Goal: Communication & Community: Answer question/provide support

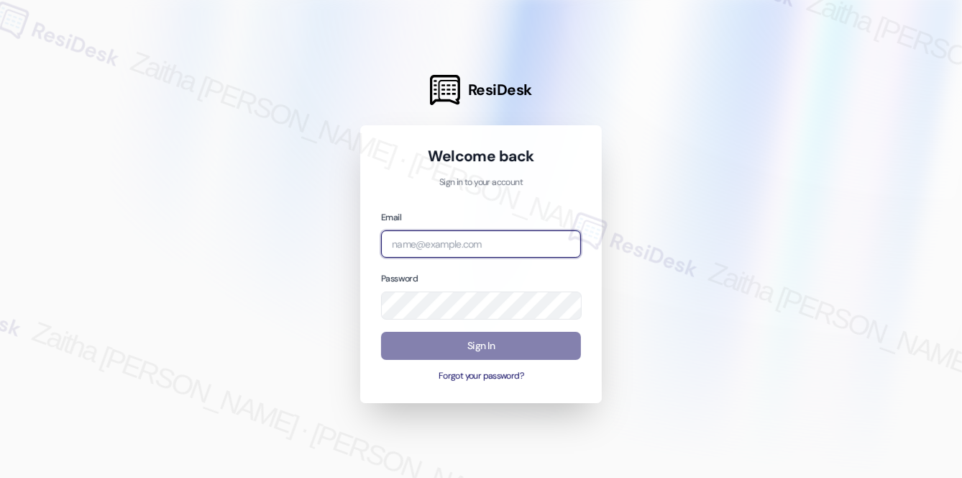
click at [444, 236] on input "email" at bounding box center [481, 244] width 200 height 28
type input "automated-surveys-meridian_management-zaitha.mae.[PERSON_NAME]@meridian_[DOMAIN…"
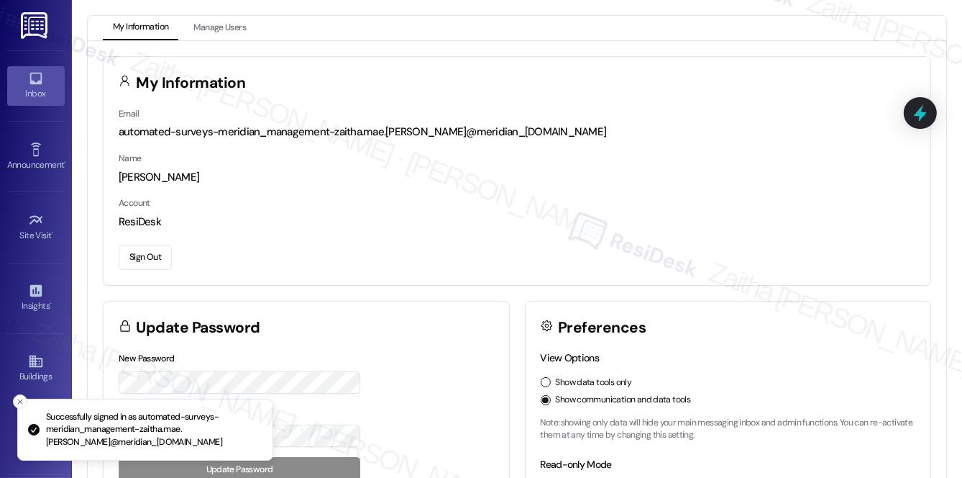
click at [28, 84] on icon at bounding box center [36, 78] width 16 height 16
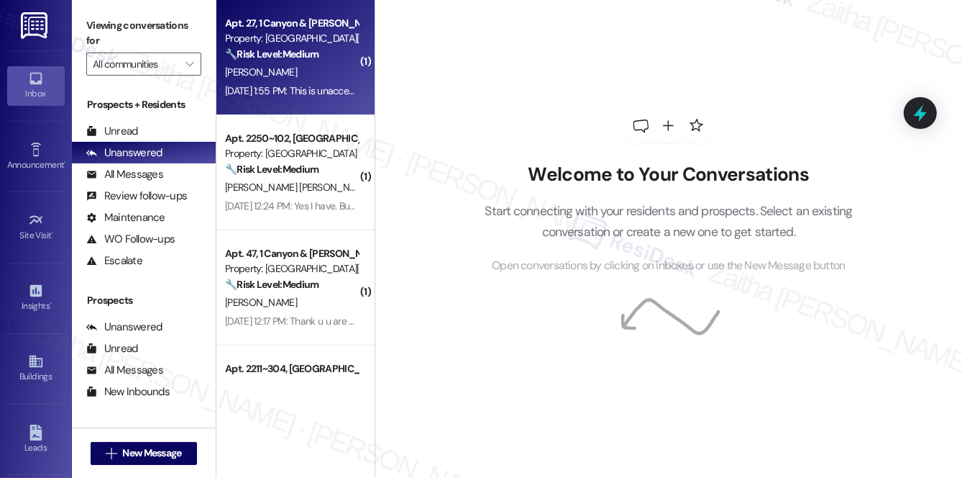
click at [318, 73] on div "[PERSON_NAME]" at bounding box center [292, 72] width 136 height 18
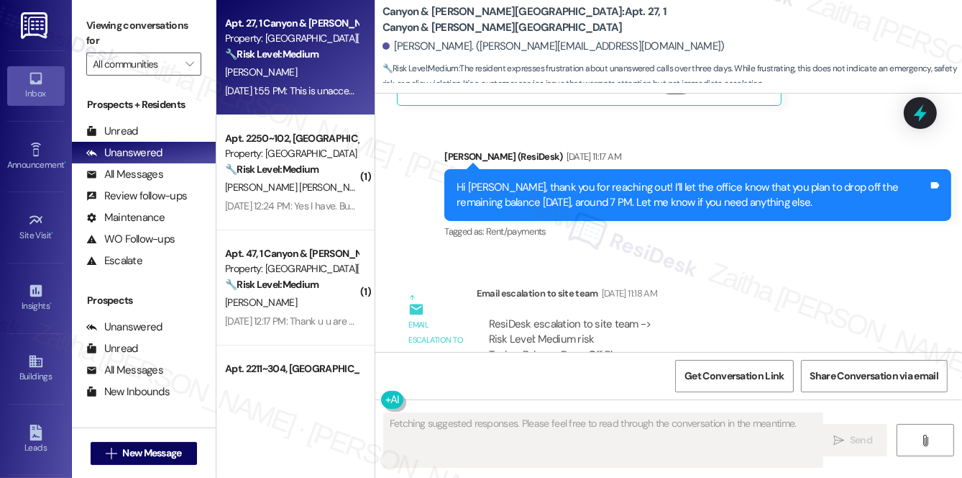
scroll to position [12834, 0]
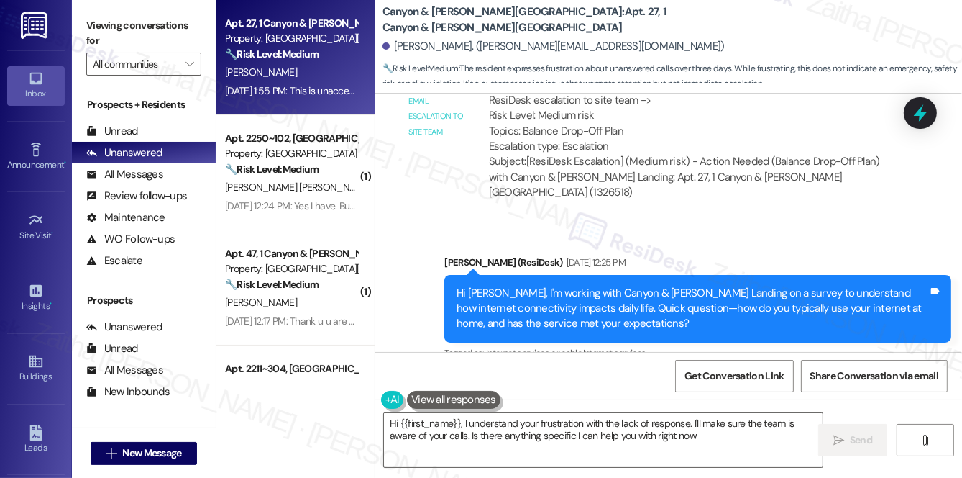
type textarea "Hi {{first_name}}, I understand your frustration with the lack of response. I'l…"
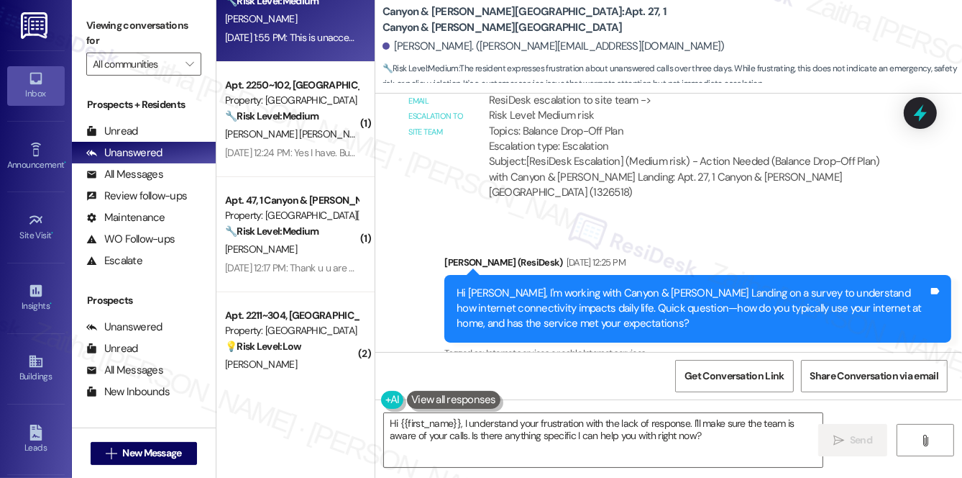
scroll to position [0, 0]
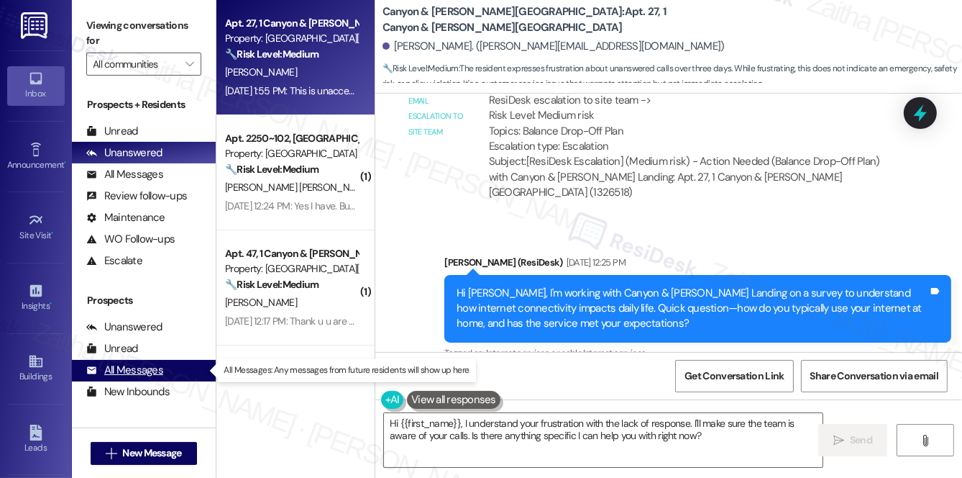
click at [135, 370] on div "All Messages" at bounding box center [124, 369] width 77 height 15
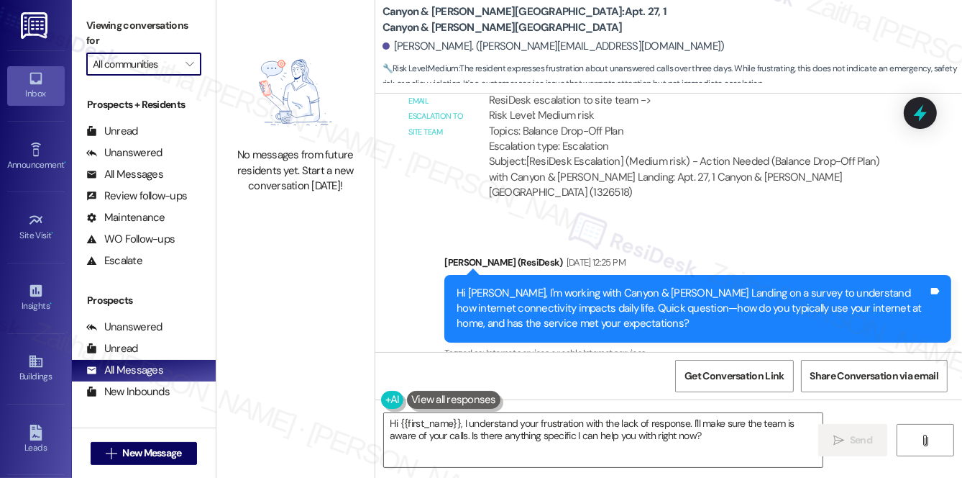
click at [141, 62] on input "All communities" at bounding box center [136, 63] width 86 height 23
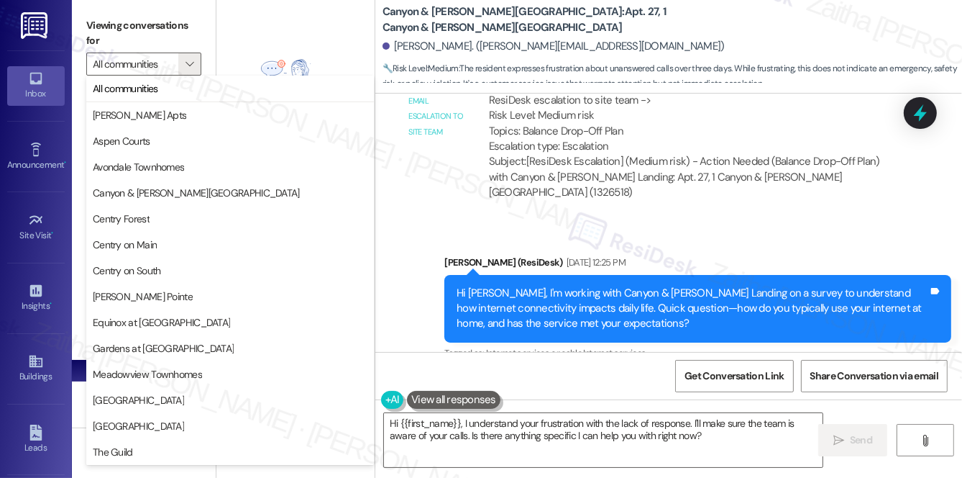
click at [527, 374] on div "Received via SMS Rene Villa Neutral Sep 05, 2025 at 1:55 PM This is unacceptabl…" at bounding box center [668, 442] width 587 height 137
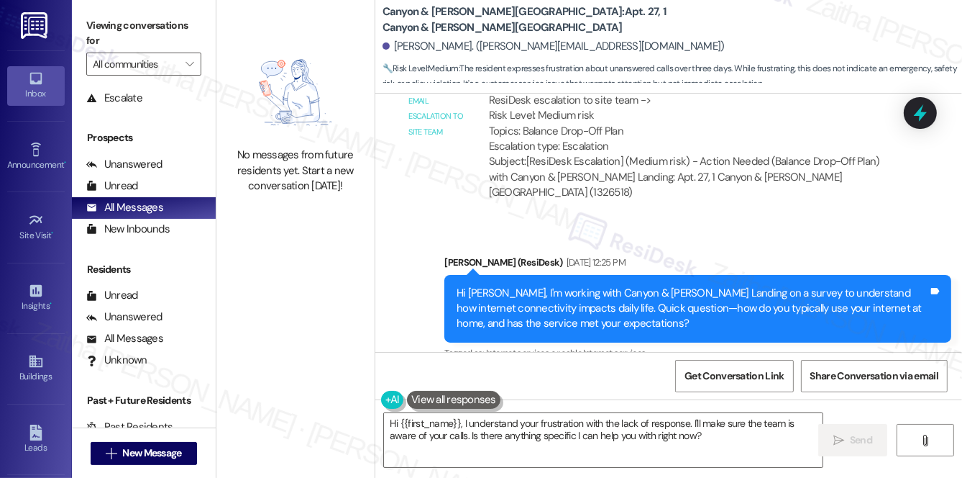
scroll to position [171, 0]
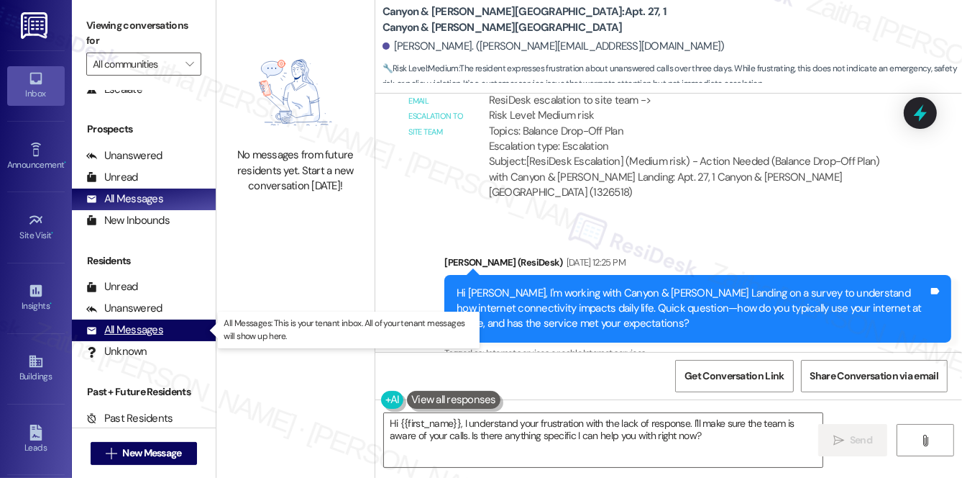
click at [147, 331] on div "All Messages" at bounding box center [124, 329] width 77 height 15
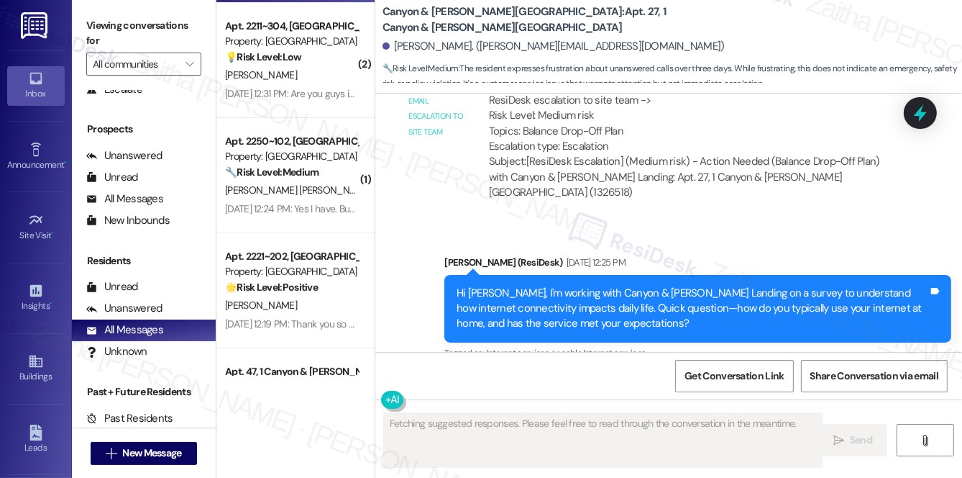
scroll to position [523, 0]
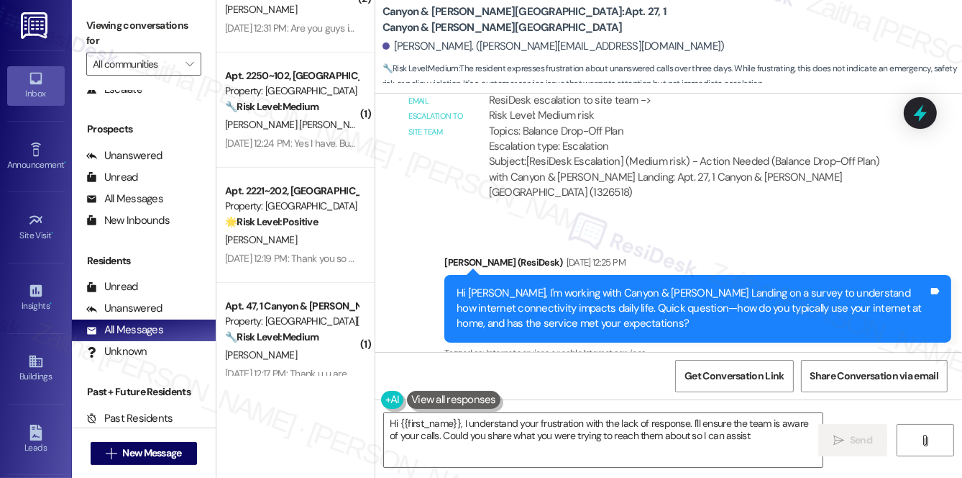
type textarea "Hi {{first_name}}, I understand your frustration with the lack of response. I'l…"
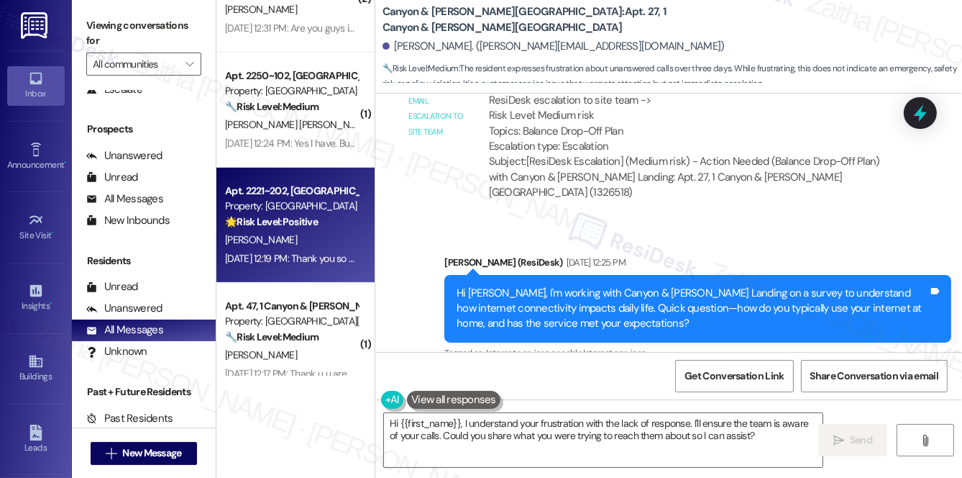
click at [326, 221] on div "🌟 Risk Level: Positive The resident is providing positive feedback about their …" at bounding box center [291, 221] width 133 height 15
type textarea "Fetching suggested responses. Please feel free to read through the conversation…"
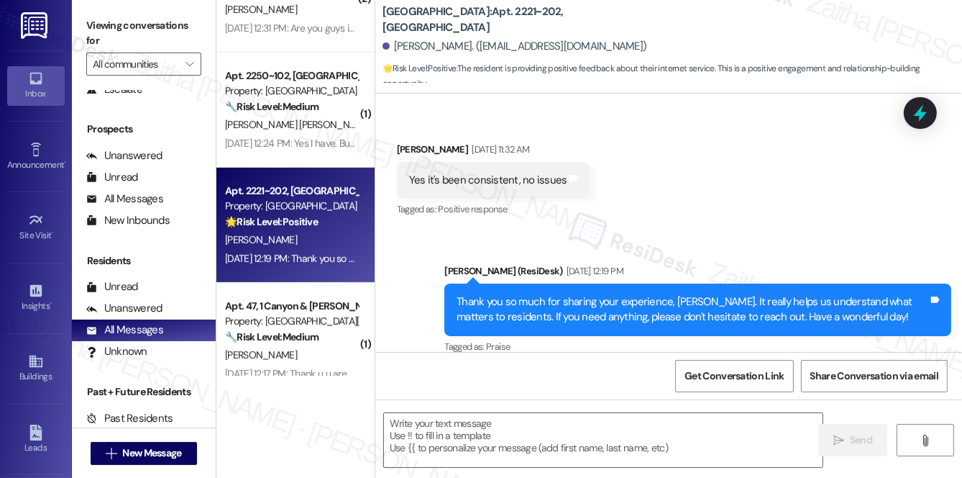
scroll to position [906, 0]
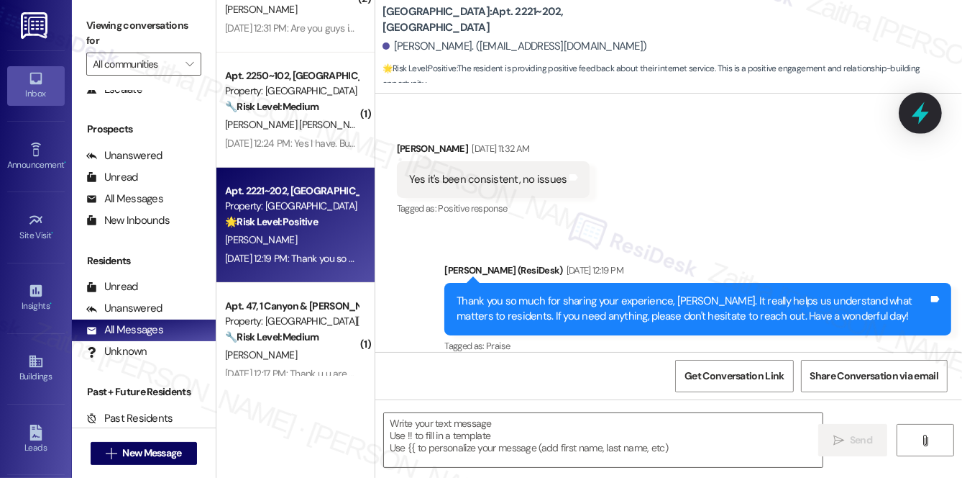
click at [913, 112] on icon at bounding box center [920, 113] width 24 height 24
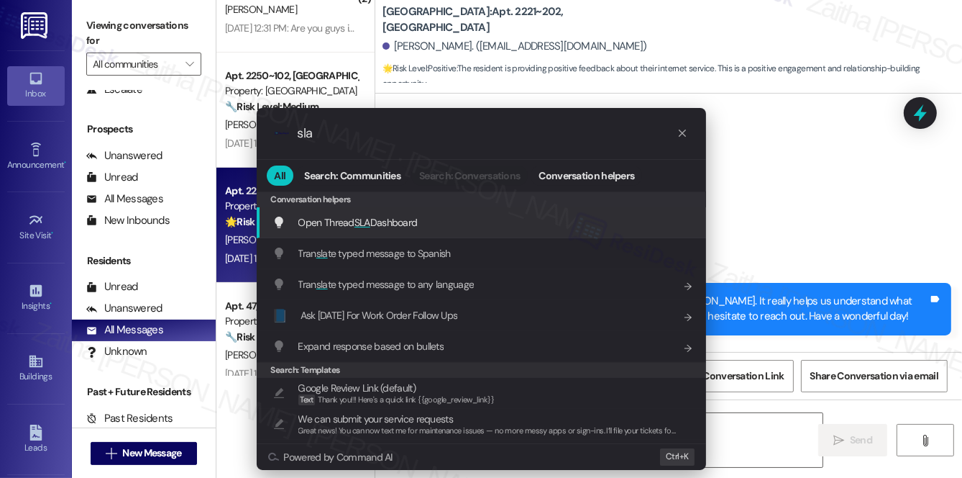
type input "sla"
click at [378, 211] on div "Open Thread SLA Dashboard Add shortcut" at bounding box center [481, 222] width 449 height 31
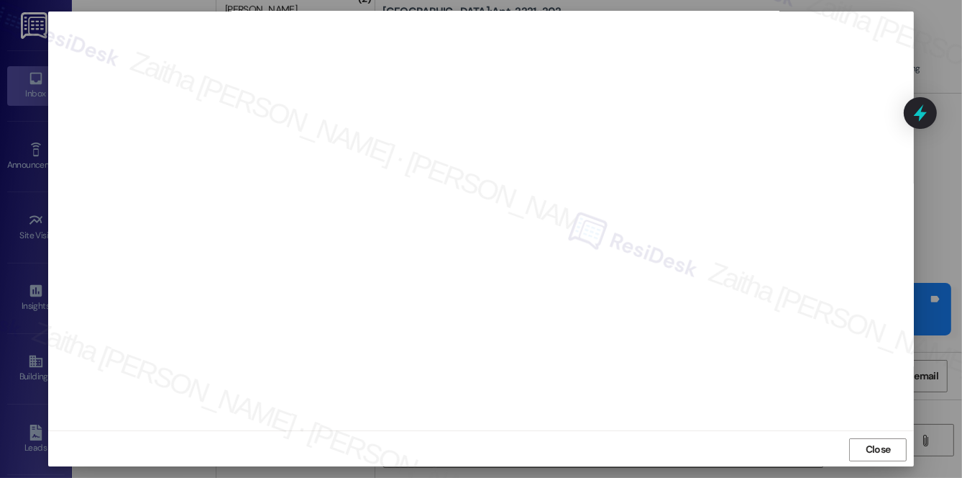
scroll to position [13, 0]
drag, startPoint x: 879, startPoint y: 440, endPoint x: 859, endPoint y: 437, distance: 20.3
click at [878, 441] on span "Close" at bounding box center [878, 447] width 25 height 15
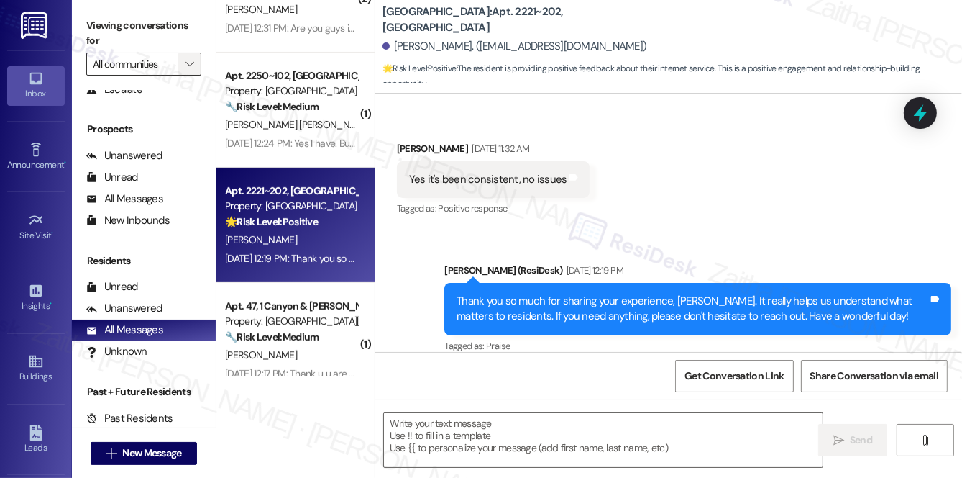
click at [180, 63] on button "" at bounding box center [189, 63] width 23 height 23
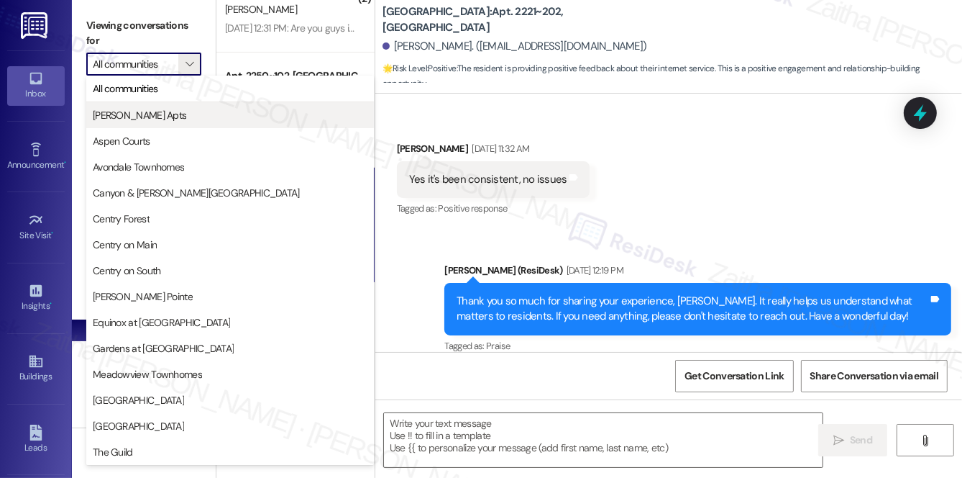
click at [142, 118] on span "Ashberry Apts" at bounding box center [139, 115] width 93 height 14
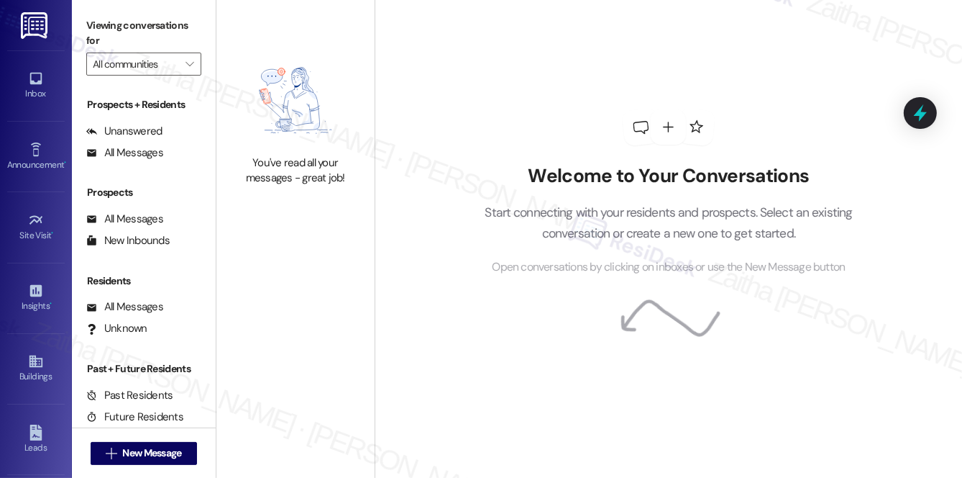
type input "Ashberry Apts"
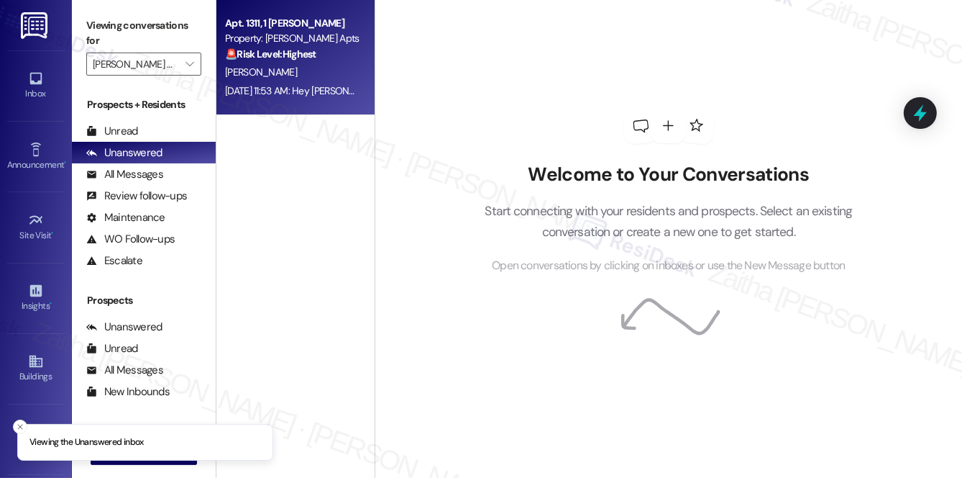
click at [316, 85] on div "Sep 06, 2025 at 11:53 AM: Hey Nyree, we appreciate your text! We'll be back at …" at bounding box center [543, 90] width 636 height 13
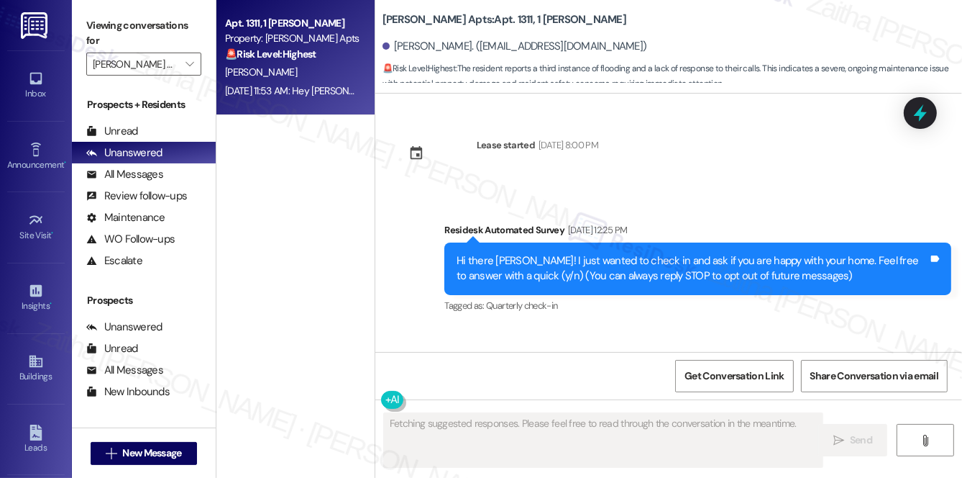
type textarea "Fetching suggested responses. Please feel free to read through the conversation…"
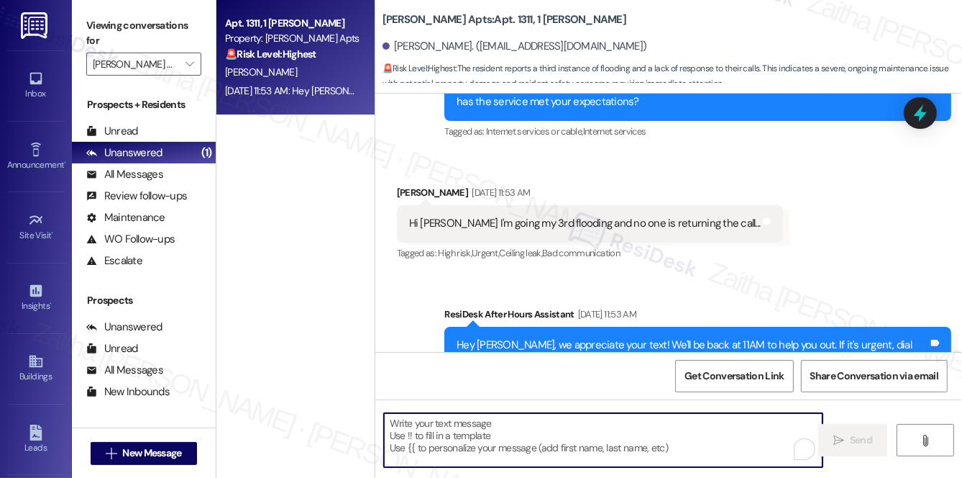
click at [491, 419] on textarea "To enrich screen reader interactions, please activate Accessibility in Grammarl…" at bounding box center [603, 440] width 439 height 54
click at [517, 427] on textarea "To enrich screen reader interactions, please activate Accessibility in Grammarl…" at bounding box center [603, 440] width 439 height 54
paste textarea "Hi {{first_name}}, I’m so sorry to hear you’re experiencing your 3rd water issu…"
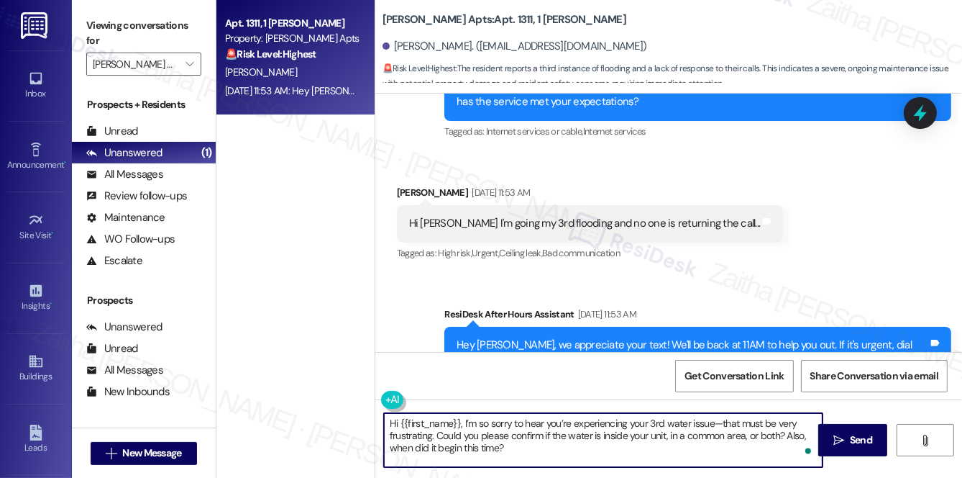
click at [700, 421] on textarea "Hi {{first_name}}, I’m so sorry to hear you’re experiencing your 3rd water issu…" at bounding box center [603, 440] width 439 height 54
drag, startPoint x: 732, startPoint y: 419, endPoint x: 805, endPoint y: 422, distance: 73.4
click at [805, 422] on textarea "Hi {{first_name}}, I’m so sorry to hear you’re experiencing your 3rd water situ…" at bounding box center [603, 440] width 439 height 54
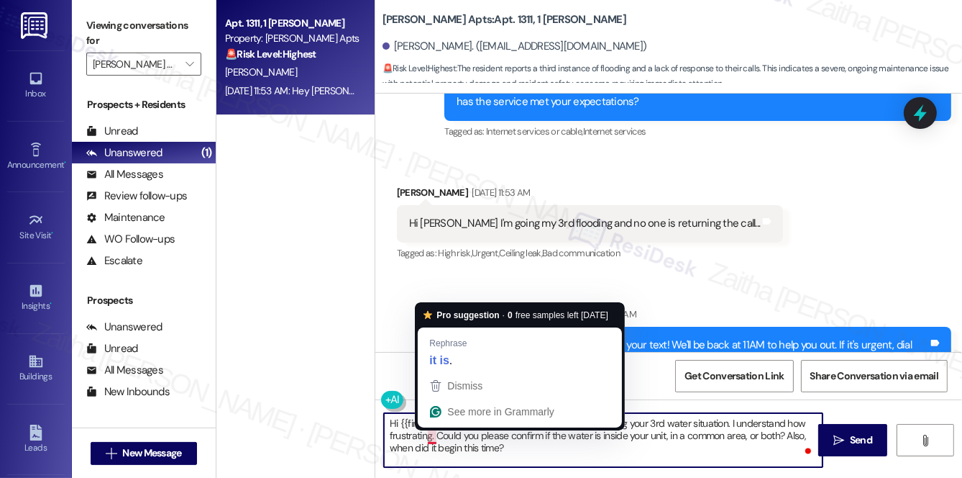
click at [436, 434] on textarea "Hi {{first_name}}, I’m so sorry to hear you’re experiencing your 3rd water situ…" at bounding box center [603, 440] width 439 height 54
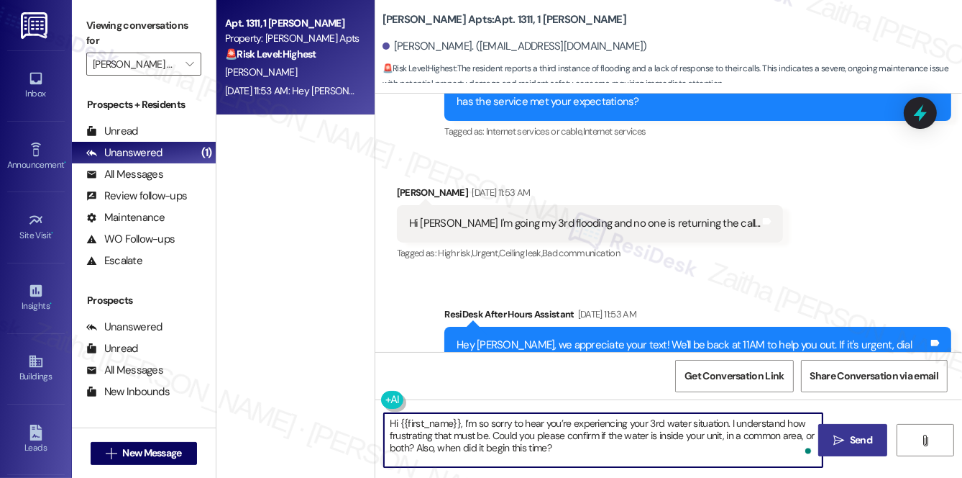
type textarea "Hi {{first_name}}, I’m so sorry to hear you’re experiencing your 3rd water situ…"
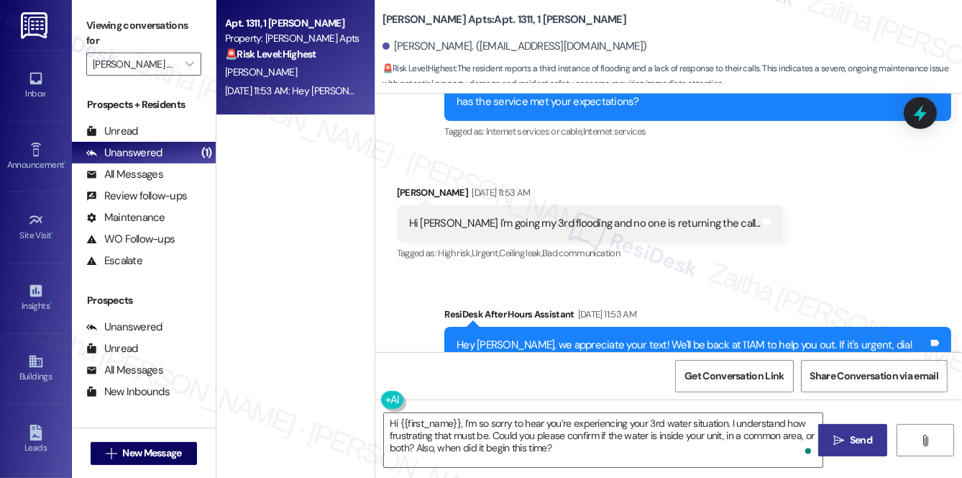
click at [865, 439] on span "Send" at bounding box center [861, 439] width 22 height 15
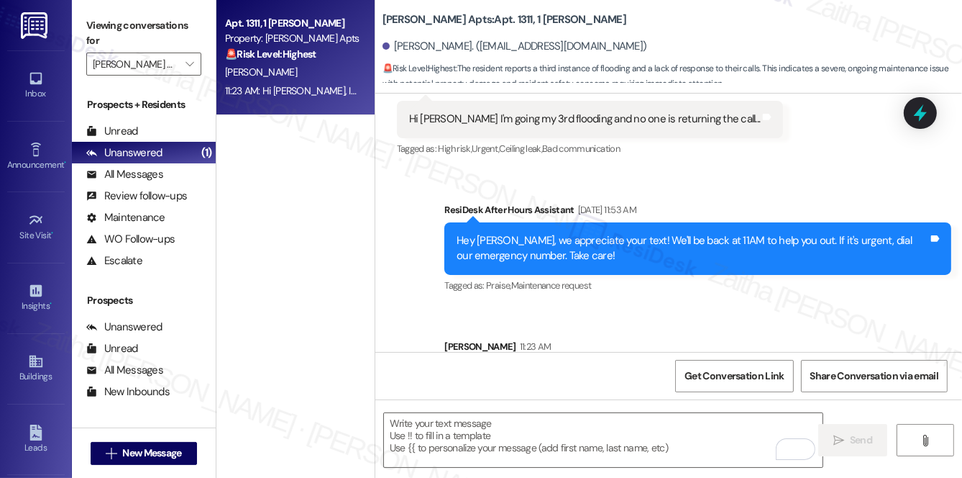
scroll to position [18821, 0]
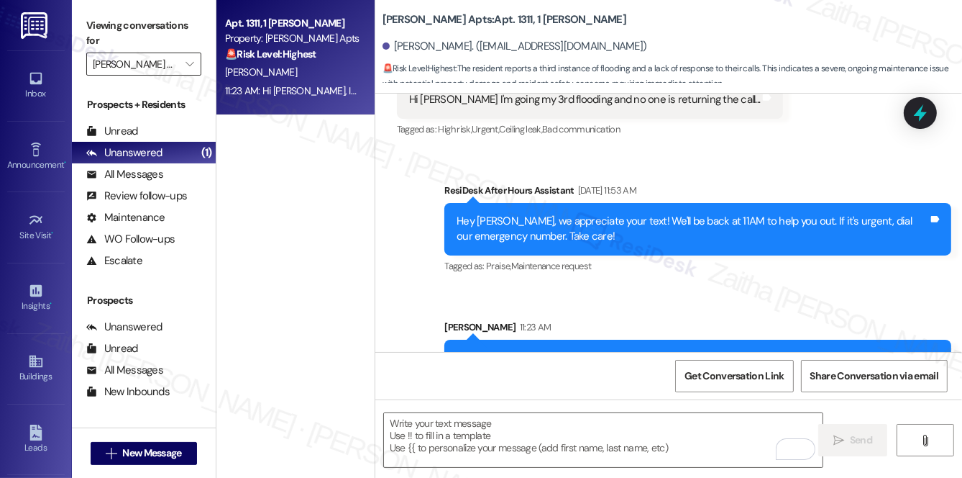
click at [172, 63] on input "Ashberry Apts" at bounding box center [136, 63] width 86 height 23
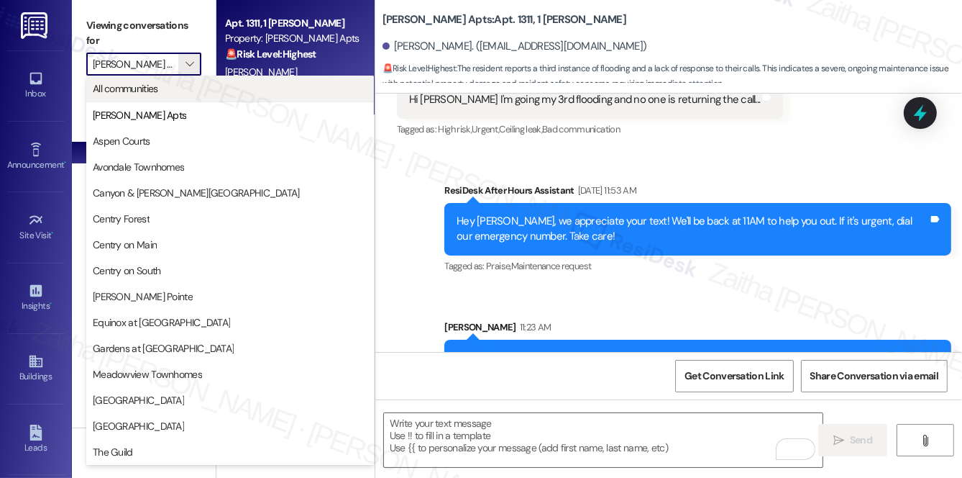
click at [157, 92] on span "All communities" at bounding box center [125, 88] width 65 height 14
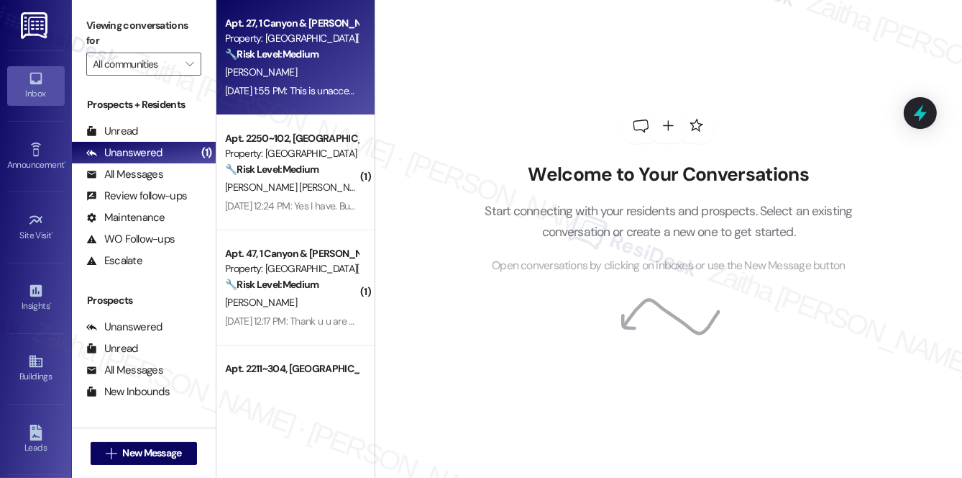
click at [319, 65] on div "[PERSON_NAME]" at bounding box center [292, 72] width 136 height 18
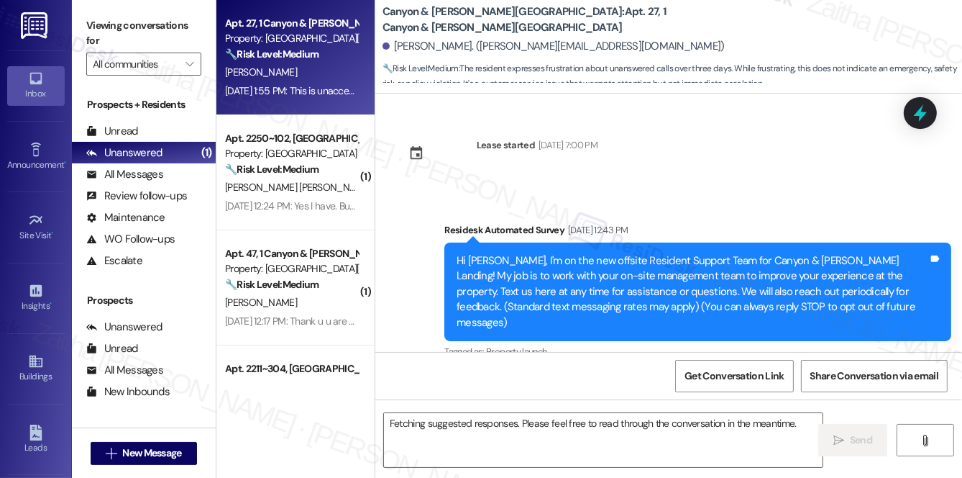
scroll to position [12834, 0]
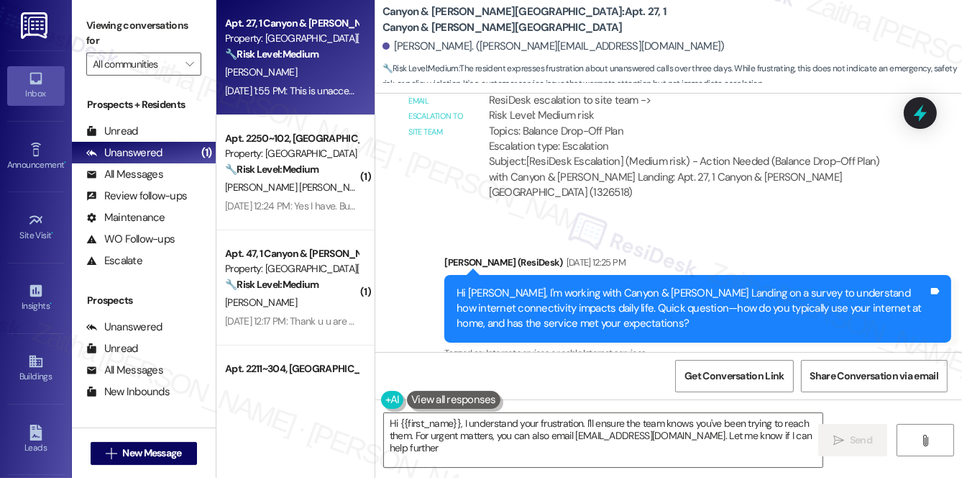
type textarea "Hi {{first_name}}, I understand your frustration. I'll ensure the team knows yo…"
drag, startPoint x: 406, startPoint y: 296, endPoint x: 709, endPoint y: 301, distance: 302.8
click at [709, 442] on div "This is unacceptable I've been calling over 3 days and no answer Tags and notes" at bounding box center [560, 460] width 327 height 37
copy div "This is unacceptable I've been calling over 3 days and no answer Tags and notes"
click at [742, 374] on div "Received via SMS Rene Villa Neutral Sep 05, 2025 at 1:55 PM This is unacceptabl…" at bounding box center [668, 442] width 587 height 137
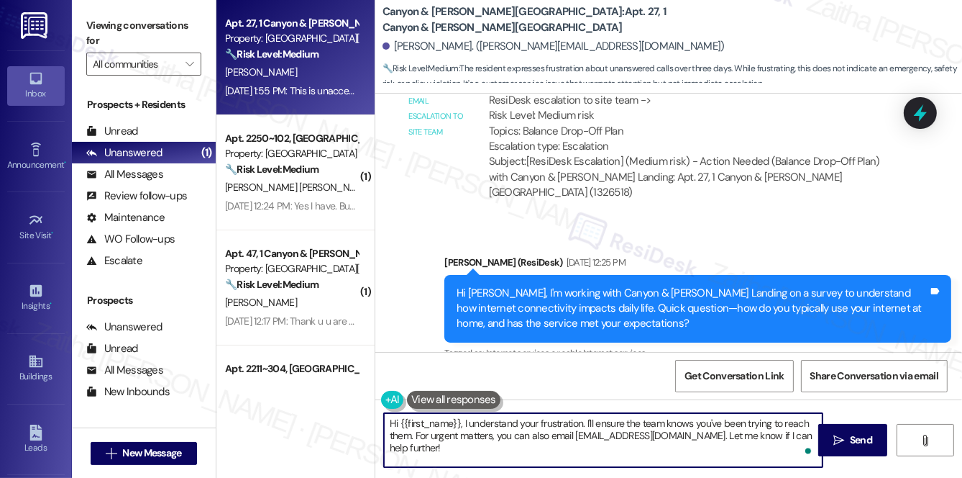
drag, startPoint x: 383, startPoint y: 423, endPoint x: 488, endPoint y: 451, distance: 108.7
click at [488, 451] on textarea "Hi {{first_name}}, I understand your frustration. I'll ensure the team knows yo…" at bounding box center [603, 440] width 439 height 54
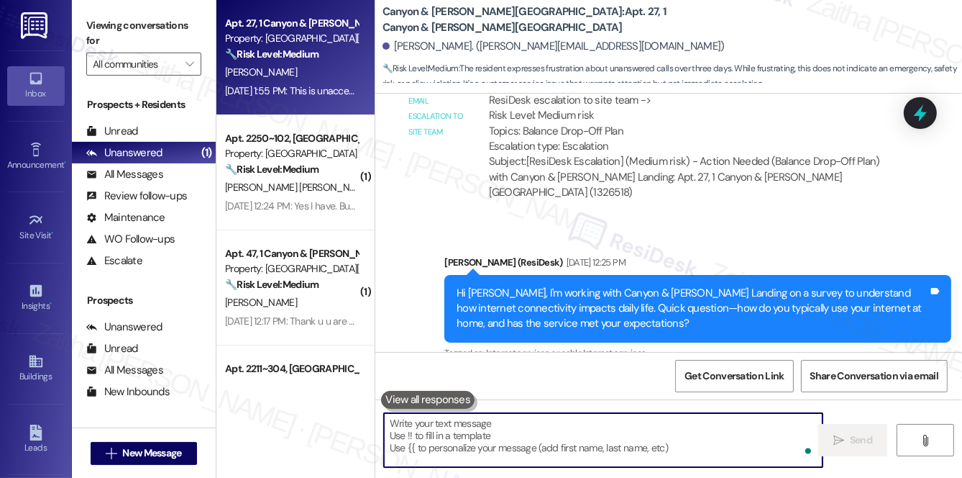
paste textarea "Hi {{first_name}}, I completely understand your frustration, and I’m so sorry y…"
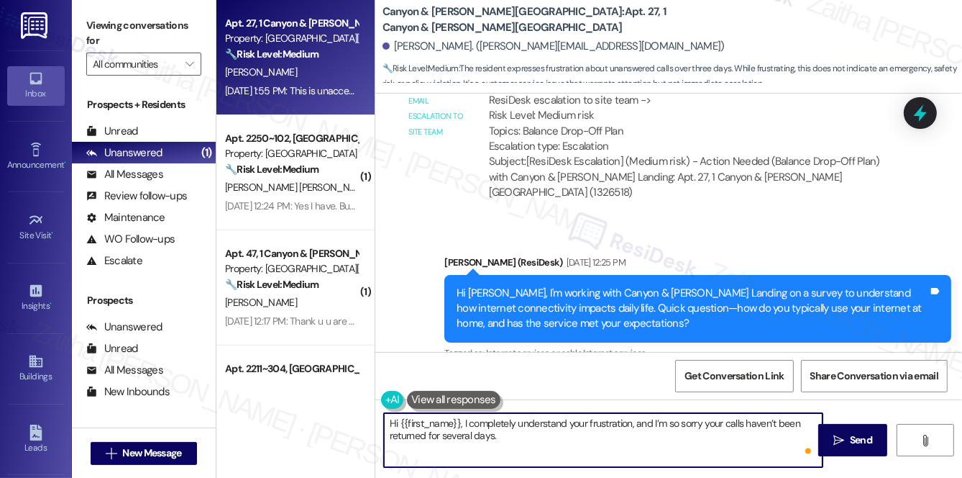
paste textarea "Could you please let me know the details of the issue you’ve been trying to rea…"
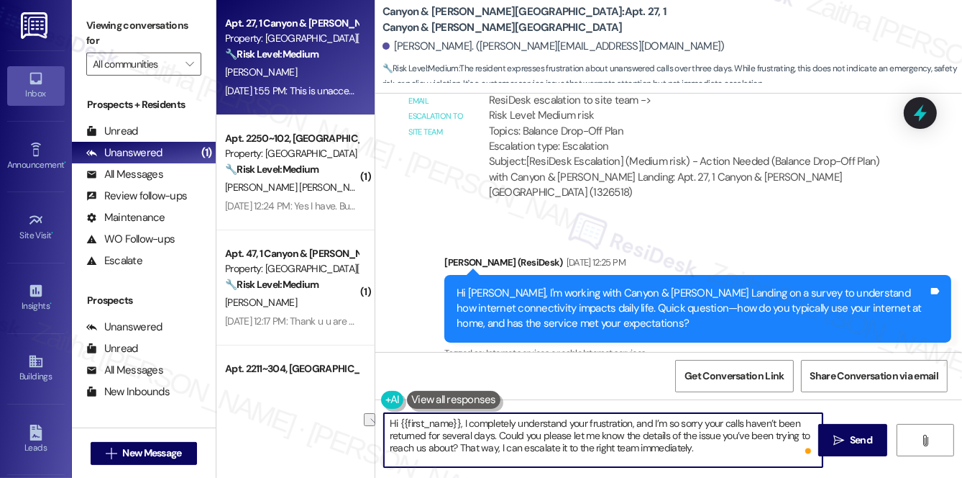
drag, startPoint x: 461, startPoint y: 447, endPoint x: 703, endPoint y: 444, distance: 242.4
click at [705, 447] on textarea "Hi {{first_name}}, I completely understand your frustration, and I’m so sorry y…" at bounding box center [603, 440] width 439 height 54
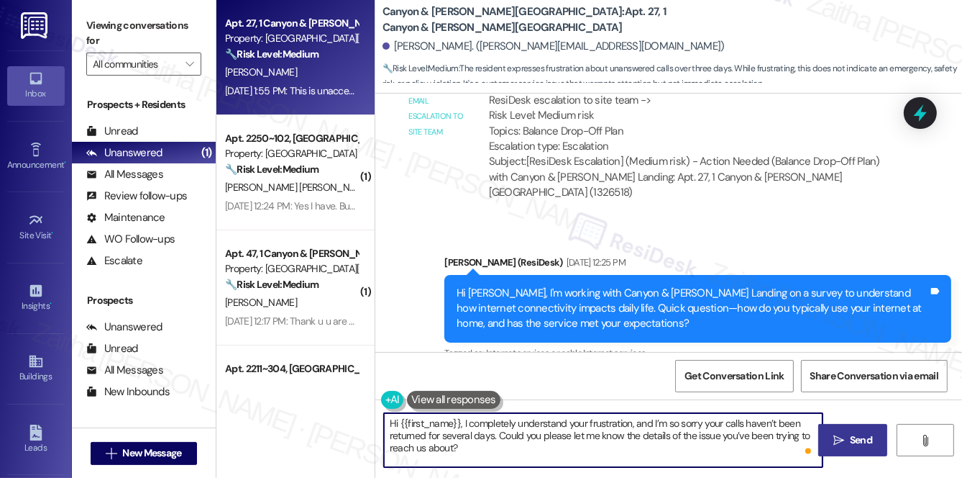
type textarea "Hi {{first_name}}, I completely understand your frustration, and I’m so sorry y…"
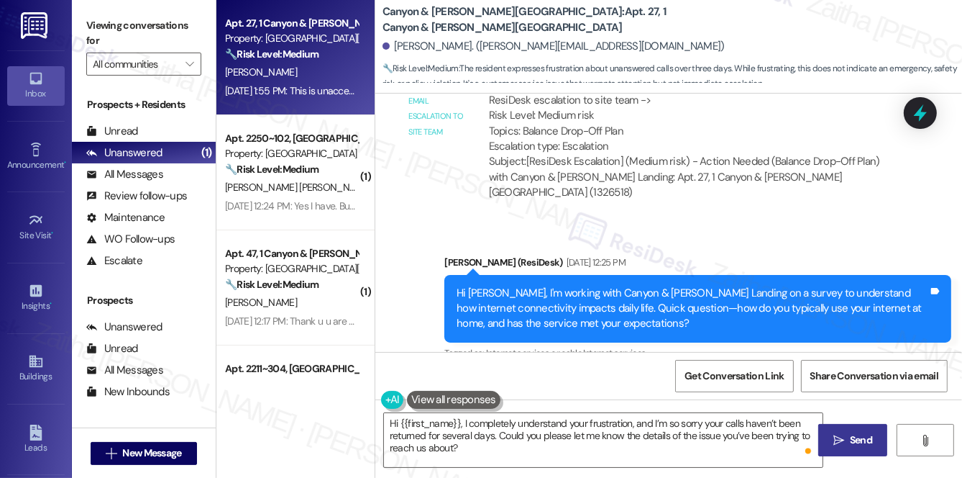
click at [854, 438] on span "Send" at bounding box center [861, 439] width 22 height 15
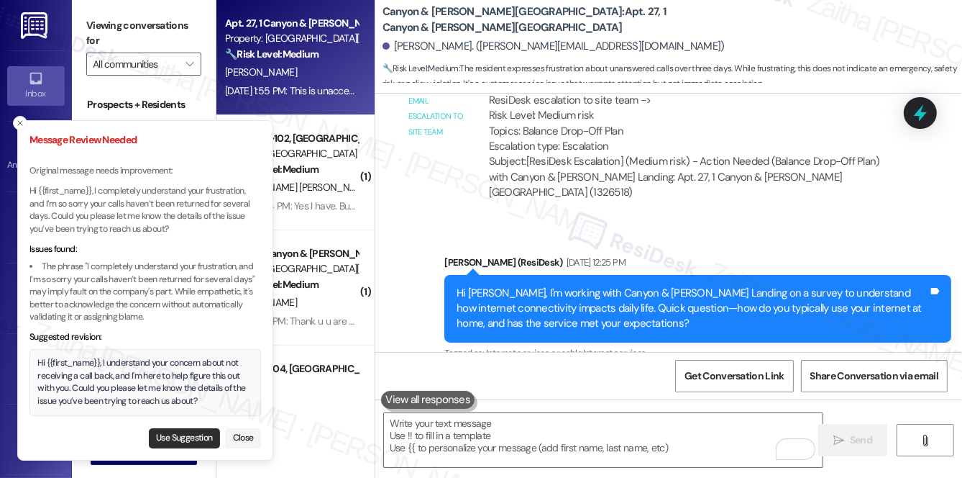
click at [176, 436] on button "Use Suggestion" at bounding box center [184, 438] width 71 height 20
type textarea "Hi {{first_name}}, I understand your concern about not receiving a call back, a…"
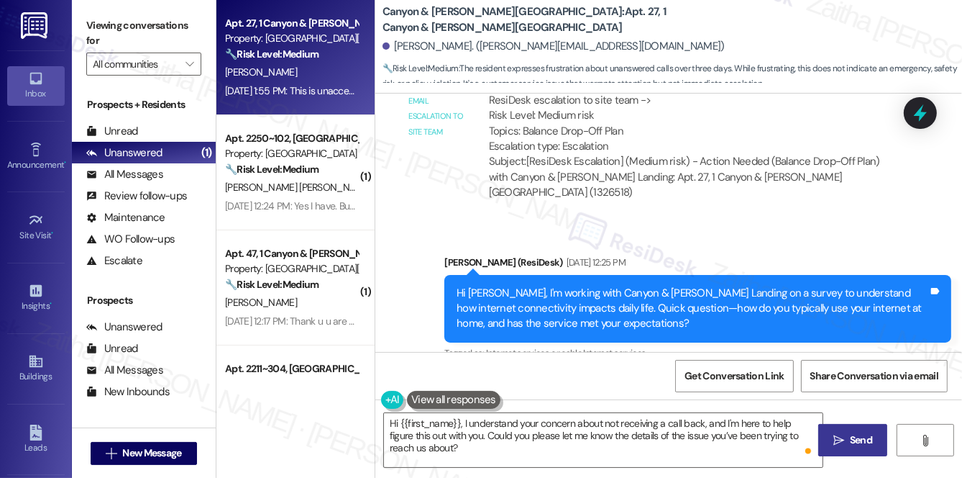
click at [858, 438] on span "Send" at bounding box center [861, 439] width 22 height 15
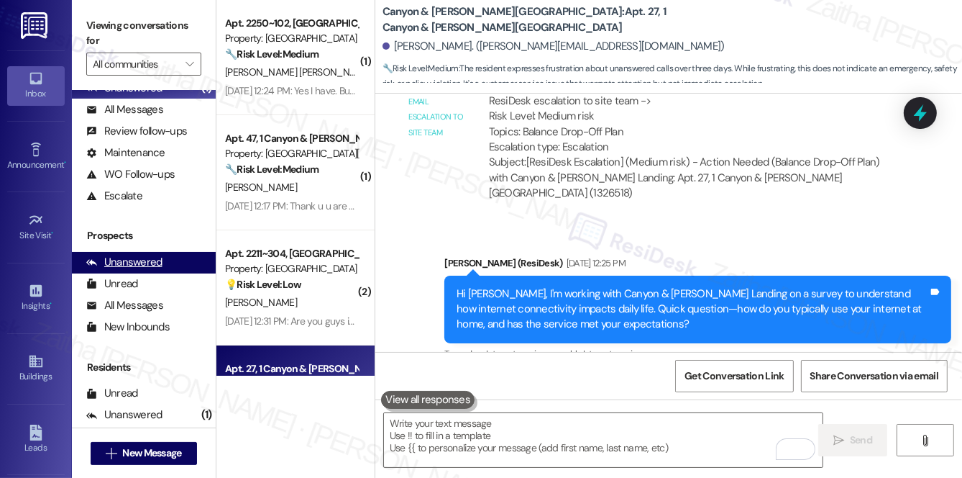
scroll to position [171, 0]
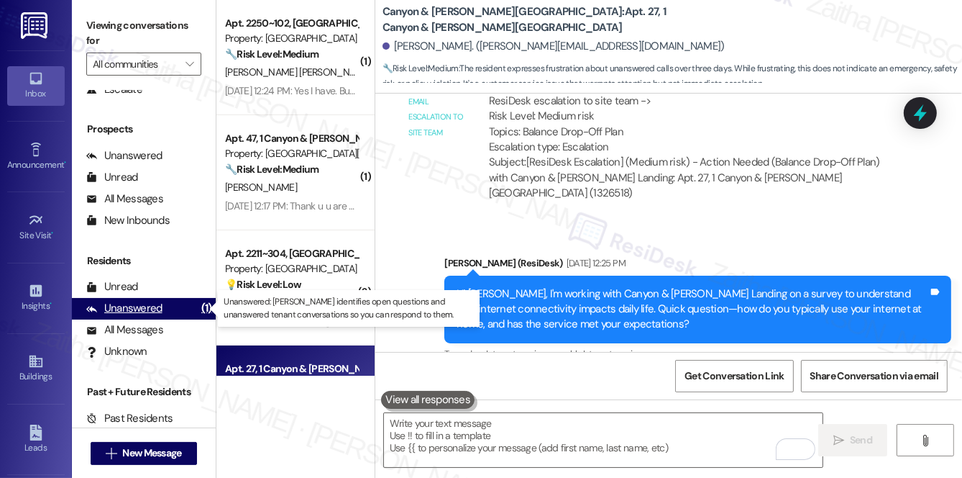
click at [150, 309] on div "Unanswered" at bounding box center [124, 308] width 76 height 15
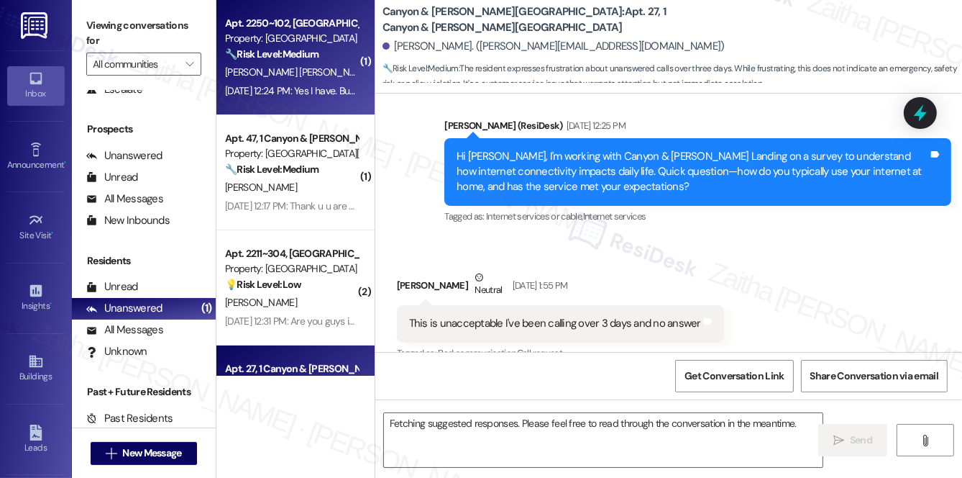
scroll to position [12834, 0]
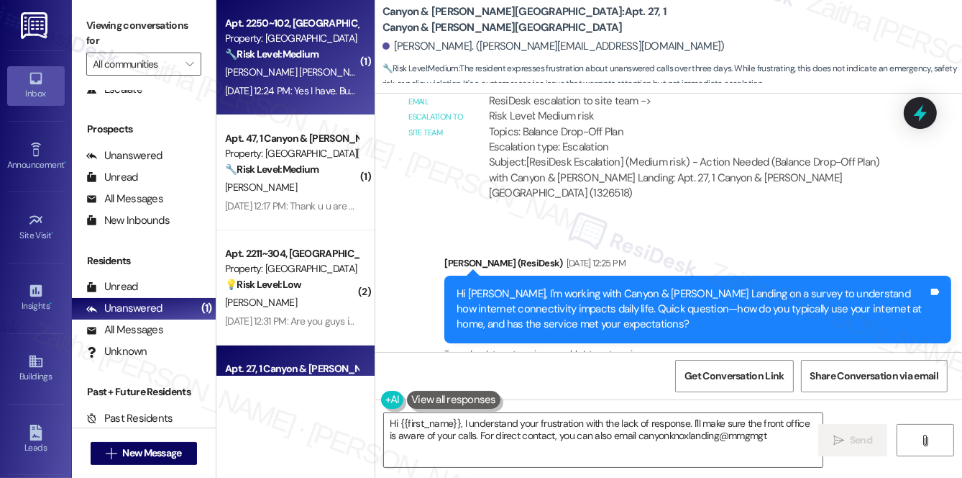
type textarea "Hi {{first_name}}, I understand your frustration with the lack of response. I'l…"
click at [322, 70] on div "[PERSON_NAME] [PERSON_NAME]" at bounding box center [292, 72] width 136 height 18
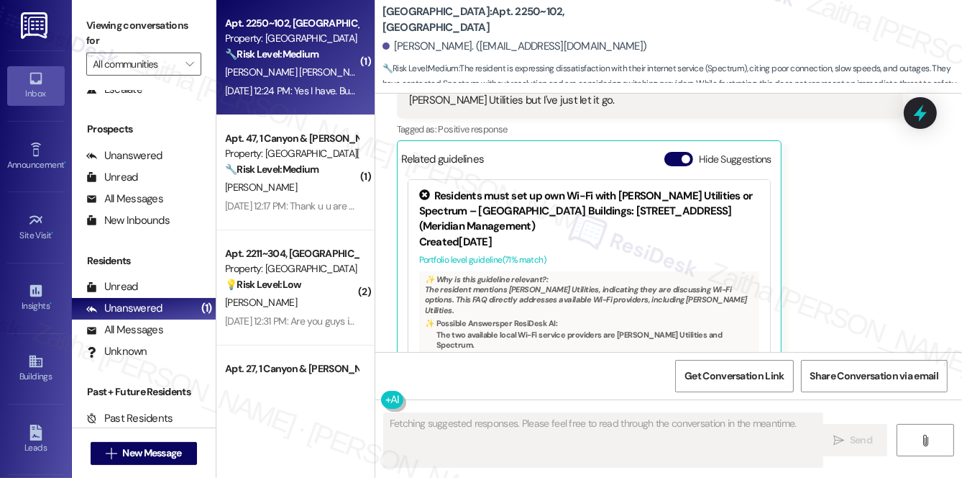
scroll to position [1562, 0]
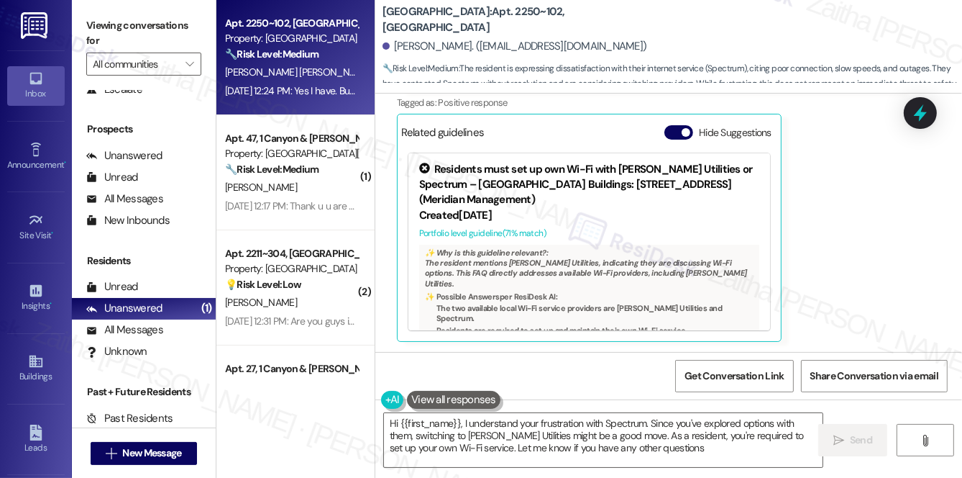
type textarea "Hi {{first_name}}, I understand your frustration with Spectrum. Since you've ex…"
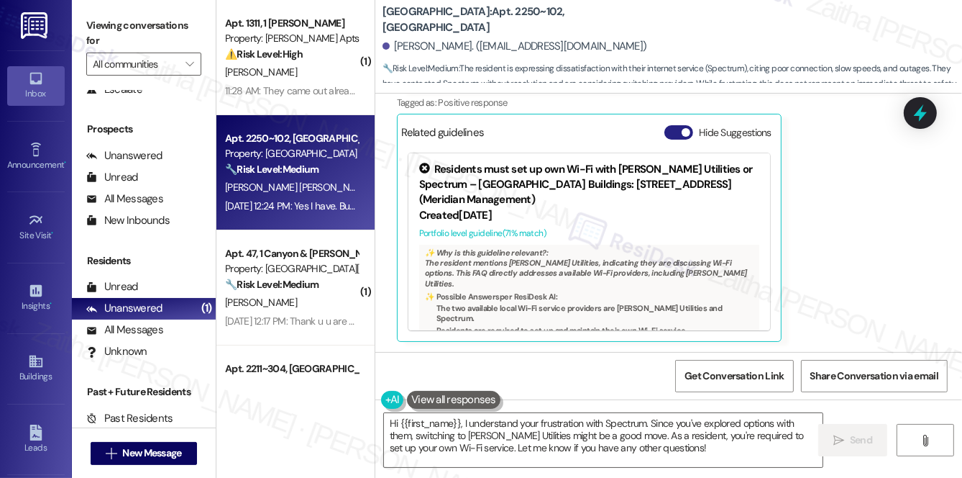
click at [673, 132] on button "Hide Suggestions" at bounding box center [678, 132] width 29 height 14
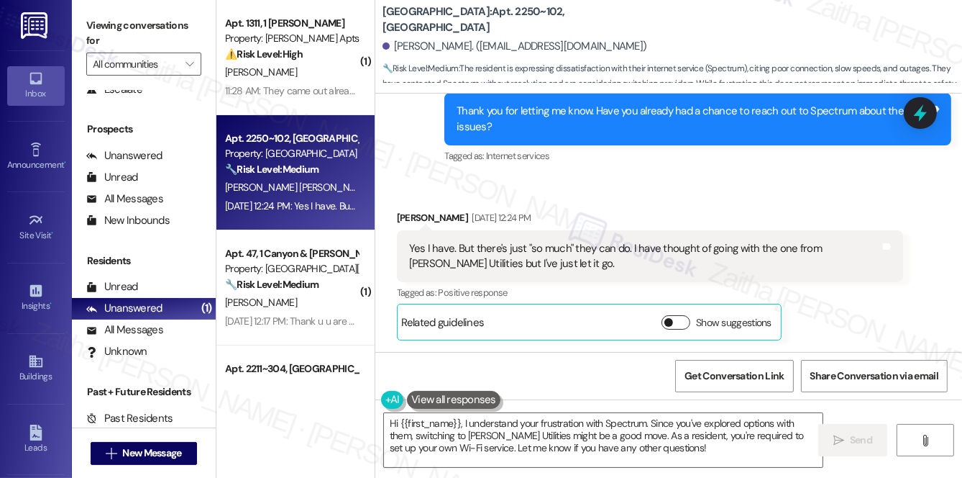
scroll to position [1371, 0]
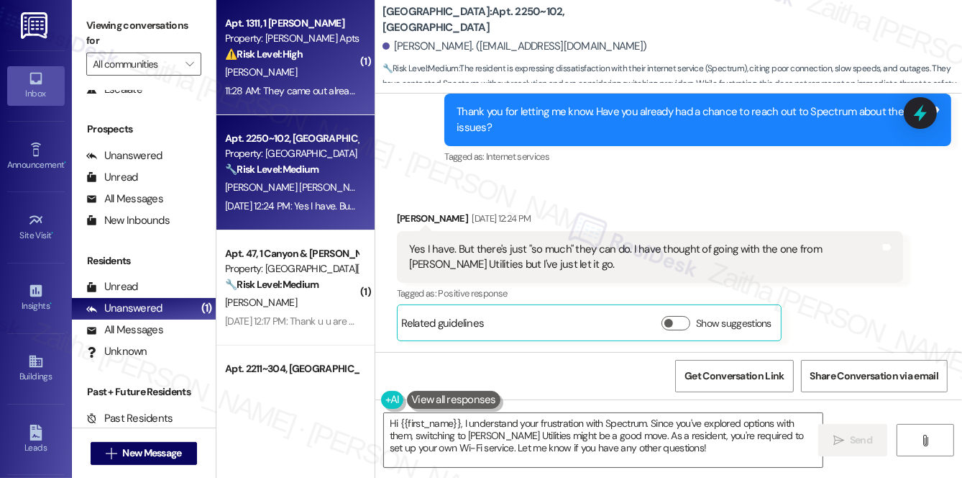
click at [299, 58] on strong "⚠️ Risk Level: High" at bounding box center [264, 53] width 78 height 13
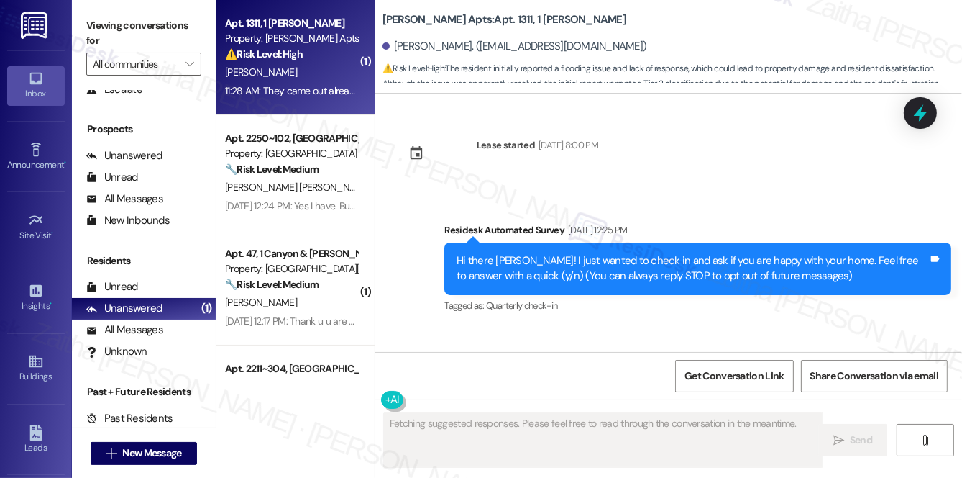
scroll to position [18970, 0]
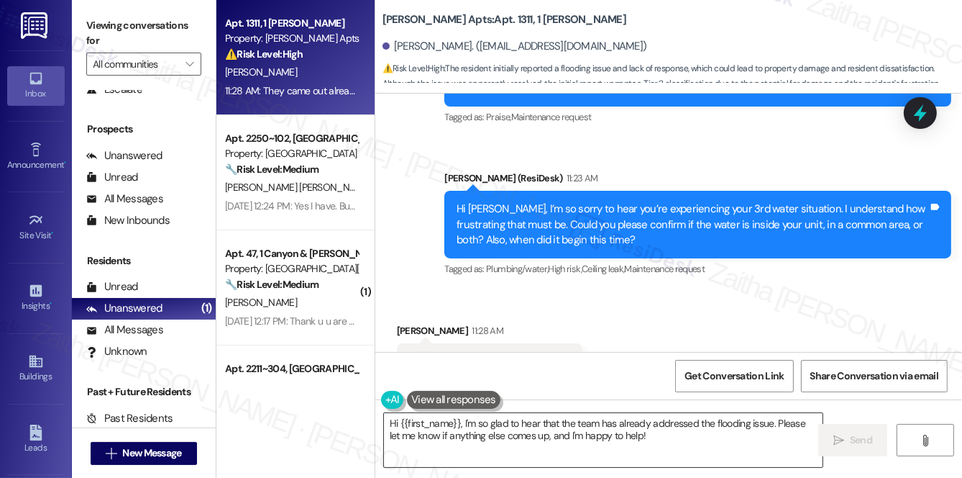
click at [390, 422] on textarea "Hi {{first_name}}, I'm so glad to hear that the team has already addressed the …" at bounding box center [603, 440] width 439 height 54
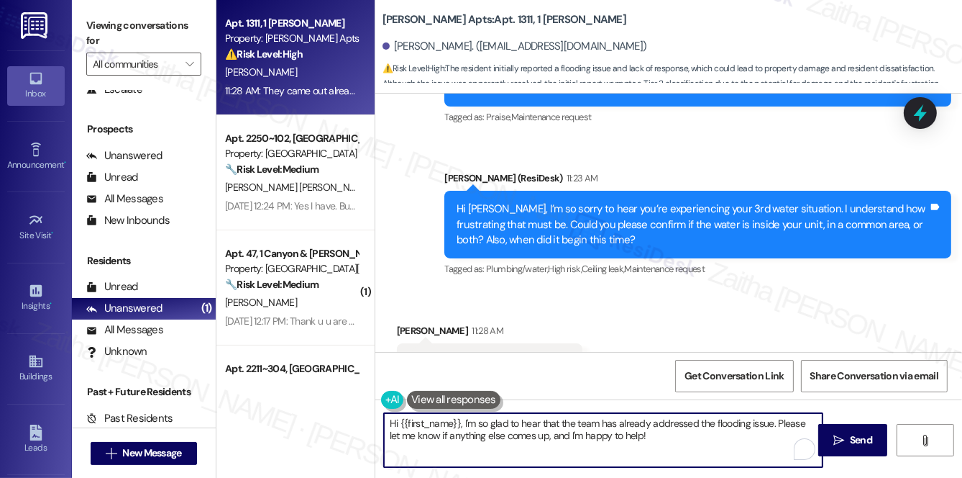
click at [390, 422] on textarea "Hi {{first_name}}, I'm so glad to hear that the team has already addressed the …" at bounding box center [603, 440] width 439 height 54
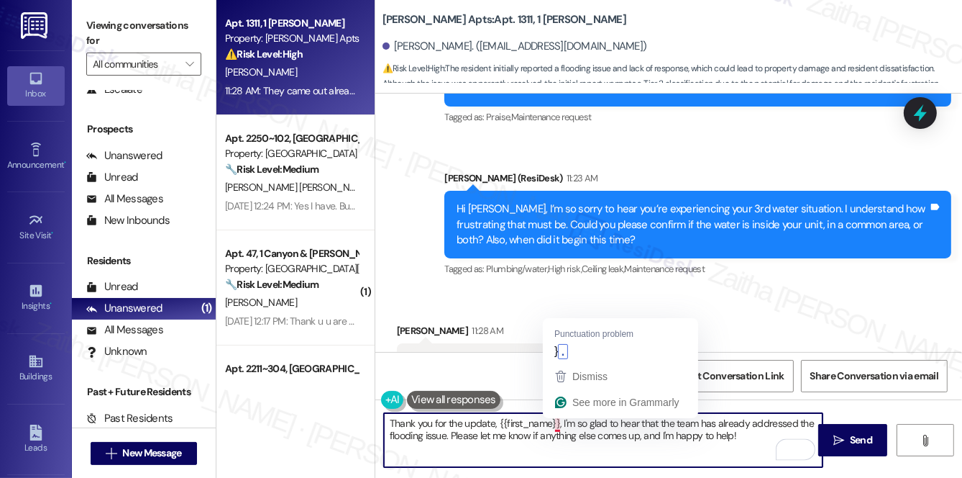
click at [559, 422] on textarea "Thank you for the update, {{first_name}}, I'm so glad to hear that the team has…" at bounding box center [603, 440] width 439 height 54
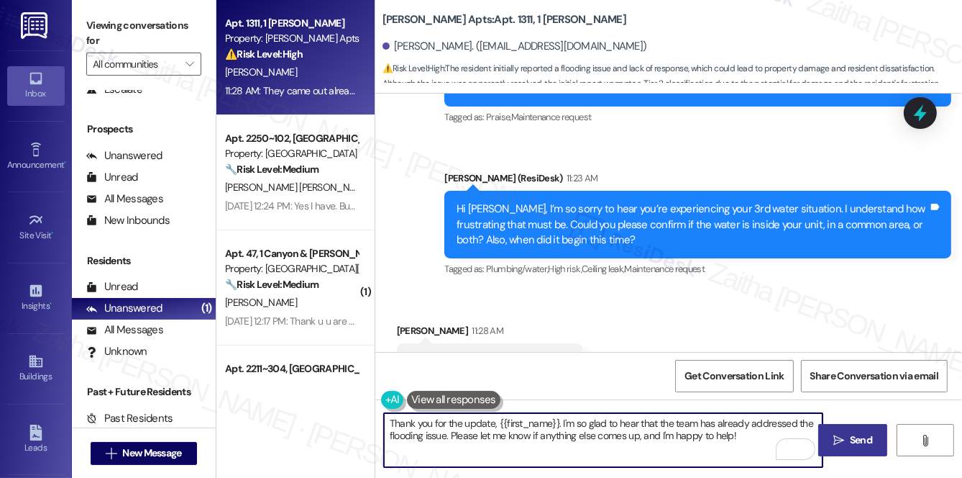
type textarea "Thank you for the update, {{first_name}}. I'm so glad to hear that the team has…"
click at [841, 436] on icon "" at bounding box center [838, 440] width 11 height 12
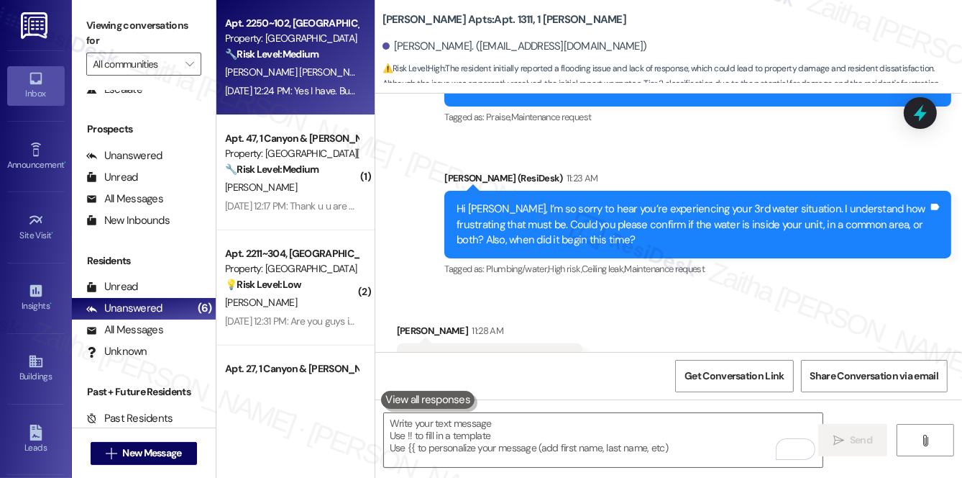
click at [336, 73] on div "[PERSON_NAME] [PERSON_NAME]" at bounding box center [292, 72] width 136 height 18
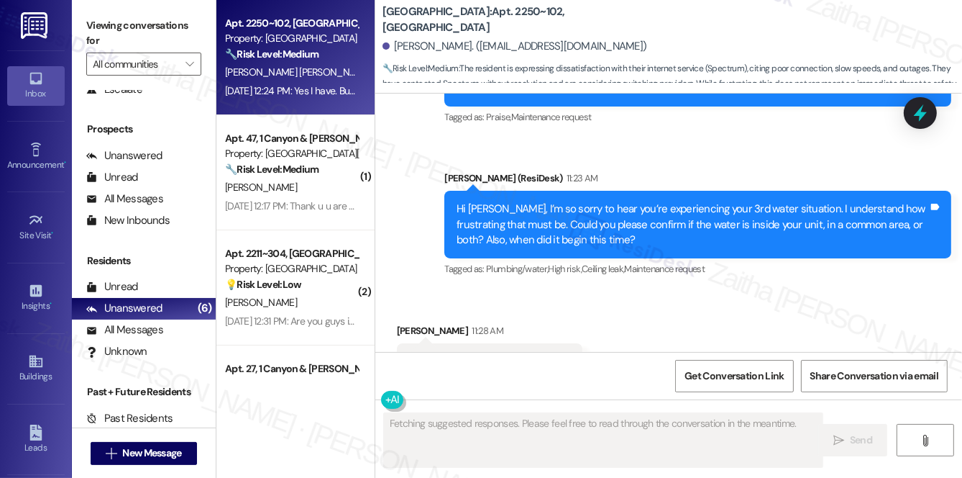
scroll to position [1563, 0]
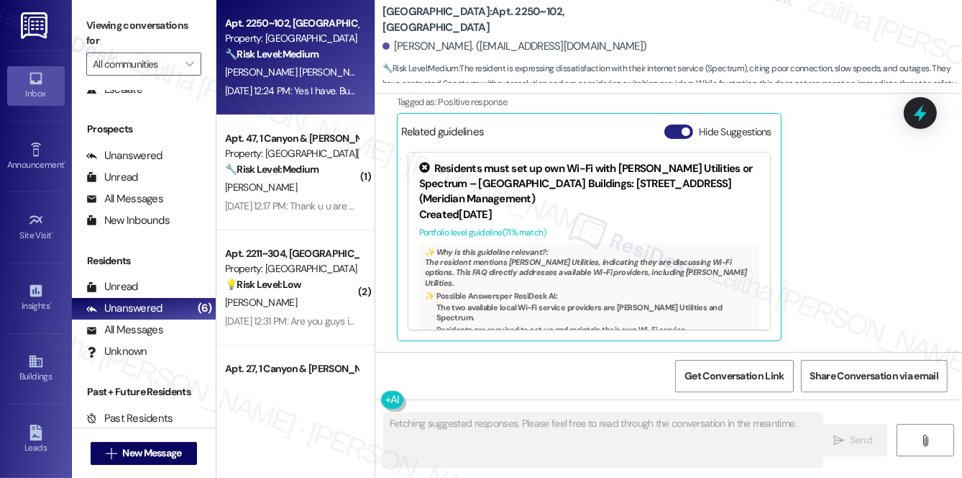
click at [671, 132] on button "Hide Suggestions" at bounding box center [678, 131] width 29 height 14
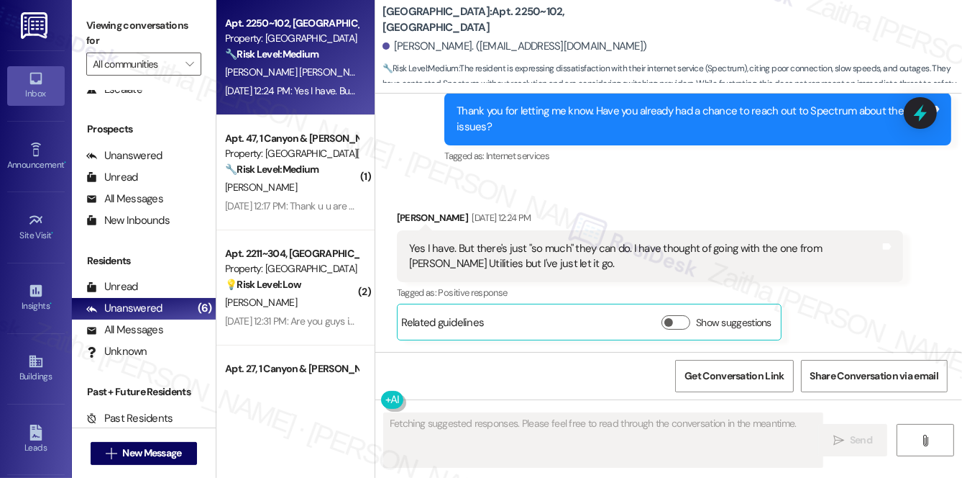
scroll to position [1371, 0]
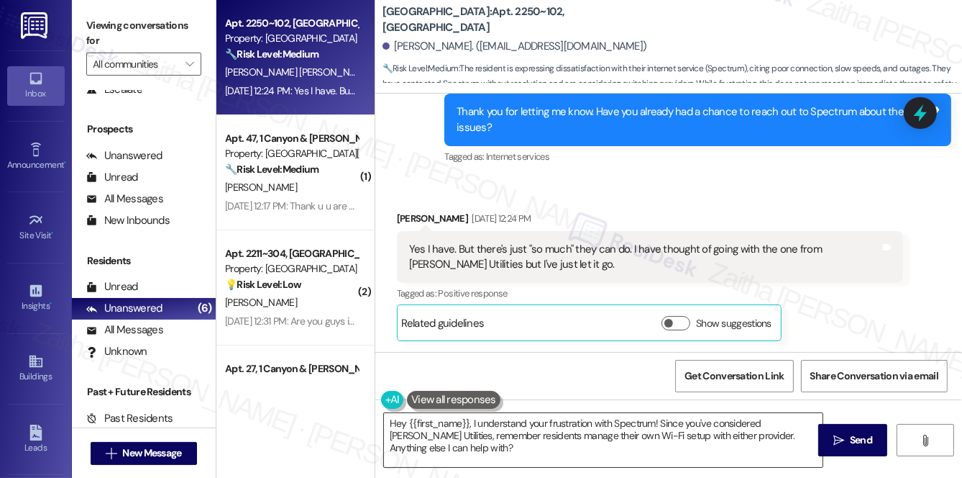
click at [403, 420] on textarea "Hey {{first_name}}, I understand your frustration with Spectrum! Since you've c…" at bounding box center [603, 440] width 439 height 54
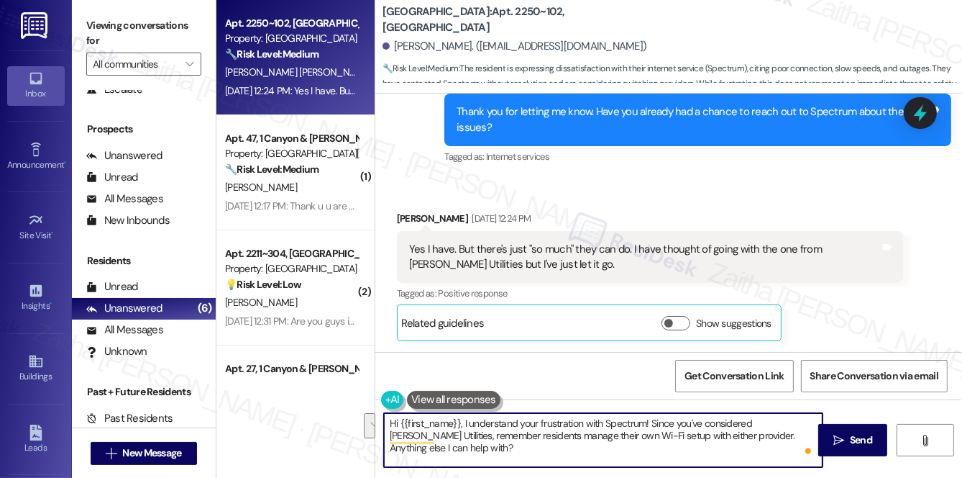
drag, startPoint x: 462, startPoint y: 423, endPoint x: 490, endPoint y: 447, distance: 37.3
click at [489, 448] on textarea "Hi {{first_name}}, I understand your frustration with Spectrum! Since you've co…" at bounding box center [603, 440] width 439 height 54
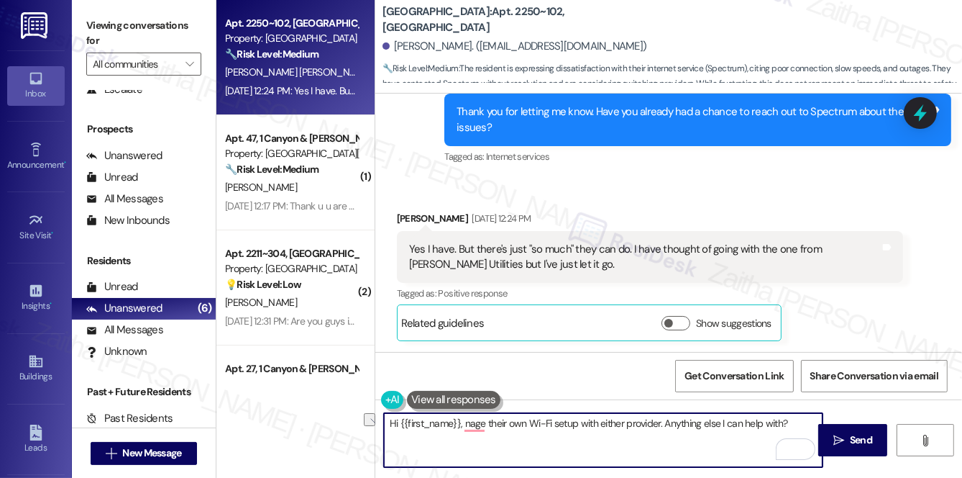
drag, startPoint x: 460, startPoint y: 426, endPoint x: 797, endPoint y: 420, distance: 336.6
click at [796, 422] on textarea "Hi {{first_name}}, nage their own Wi-Fi setup with either provider. Anything el…" at bounding box center [603, 440] width 439 height 54
paste textarea "Thanks so much for sharing your experience—it really helps us understand what m…"
click at [469, 421] on textarea "Hi {{first_name}}, Thanks so much for sharing your experience—it really helps u…" at bounding box center [603, 440] width 439 height 54
click at [487, 437] on textarea "Hi {{first_name}}, thanks so much for sharing your experience—it really helps u…" at bounding box center [603, 440] width 439 height 54
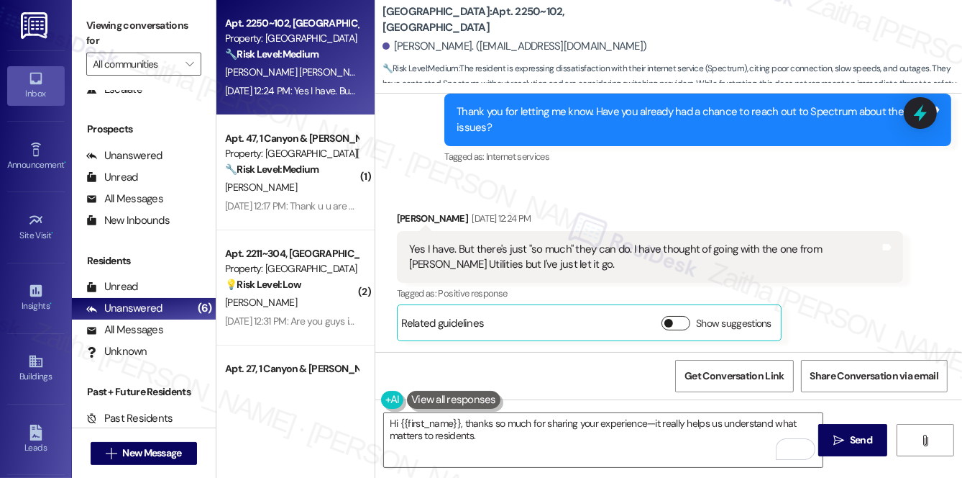
click at [682, 322] on button "Show suggestions" at bounding box center [676, 323] width 29 height 14
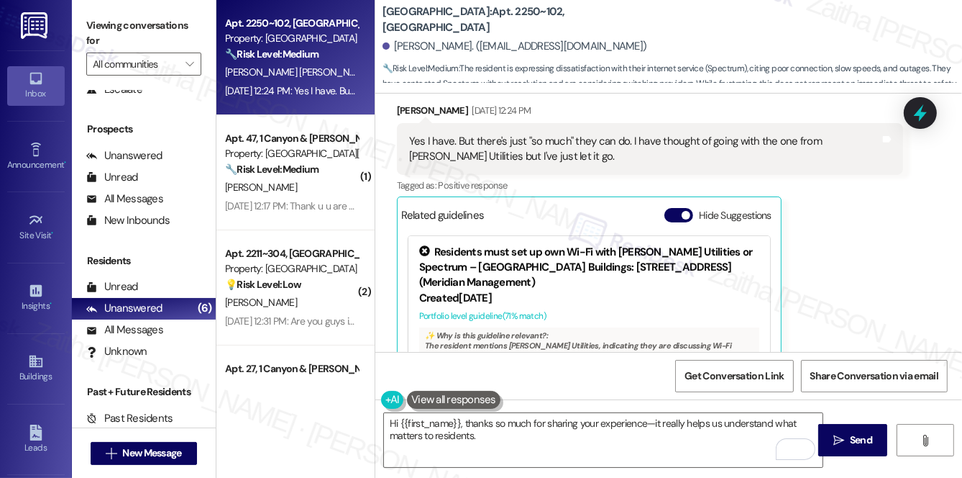
scroll to position [1502, 0]
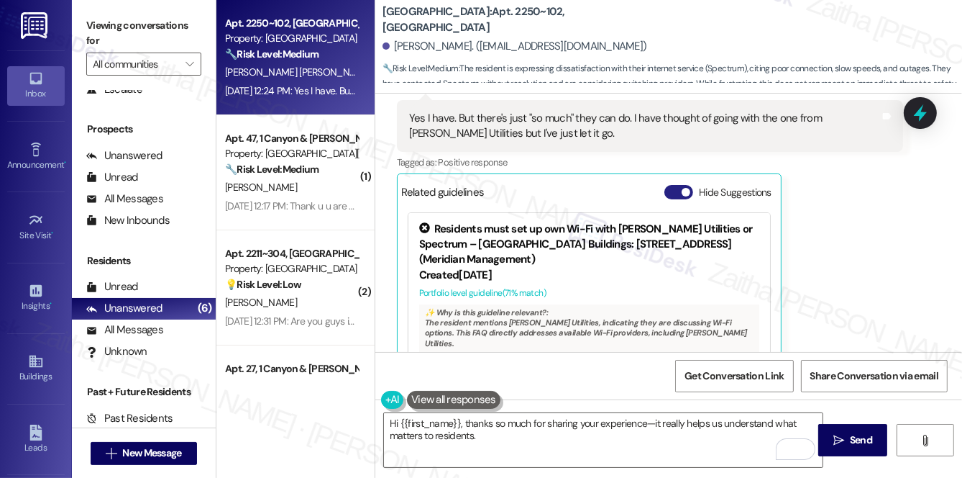
click at [667, 192] on button "Hide Suggestions" at bounding box center [678, 192] width 29 height 14
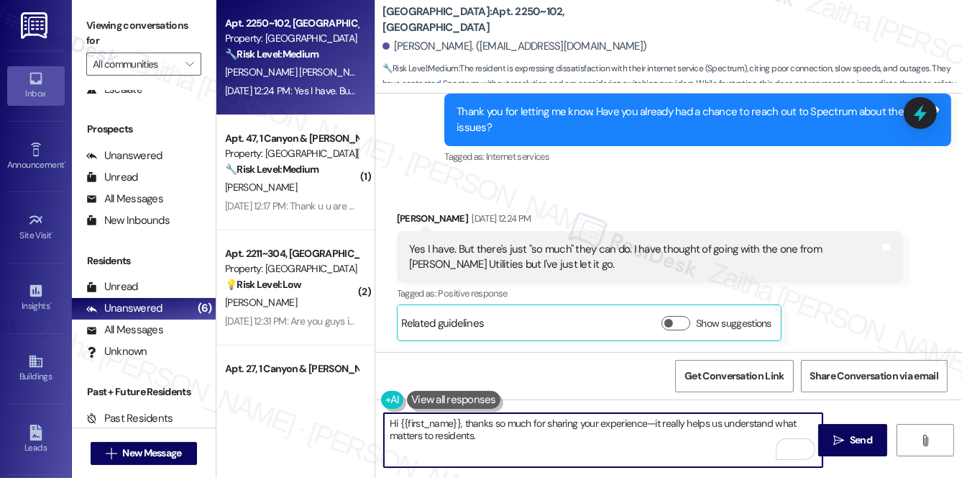
click at [521, 445] on textarea "Hi {{first_name}}, thanks so much for sharing your experience—it really helps u…" at bounding box center [603, 440] width 439 height 54
paste textarea "If there’s anything else you need, please don’t hesitate to reach out."
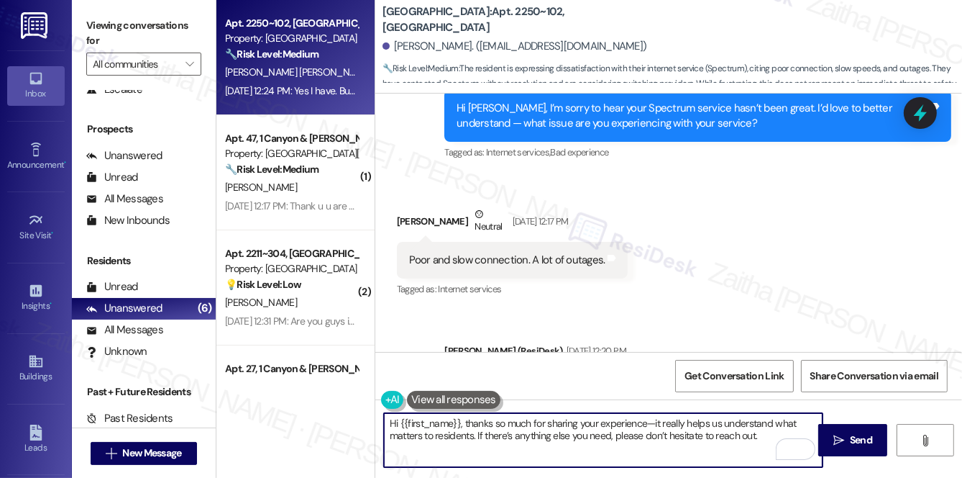
scroll to position [1110, 0]
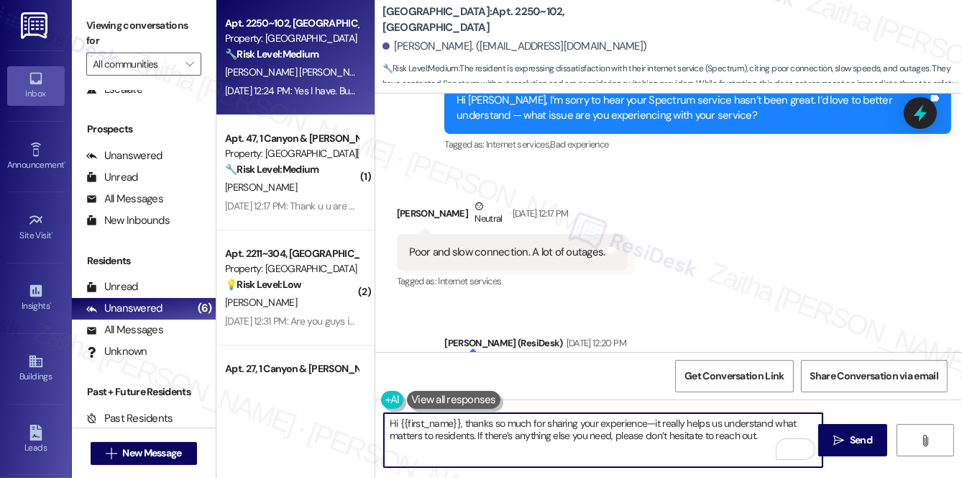
click at [478, 431] on textarea "Hi {{first_name}}, thanks so much for sharing your experience—it really helps u…" at bounding box center [603, 440] width 439 height 54
click at [480, 431] on textarea "Hi {{first_name}}, thanks so much for sharing your experience—it really helps u…" at bounding box center [603, 440] width 439 height 54
drag, startPoint x: 383, startPoint y: 424, endPoint x: 506, endPoint y: 449, distance: 125.5
click at [506, 449] on textarea "Hi {{first_name}}, thanks so much for sharing your experience—it really helps u…" at bounding box center [603, 440] width 439 height 54
click at [547, 434] on textarea "Hi {{first_name}}, thanks so much for sharing your experience—it really helps u…" at bounding box center [603, 440] width 439 height 54
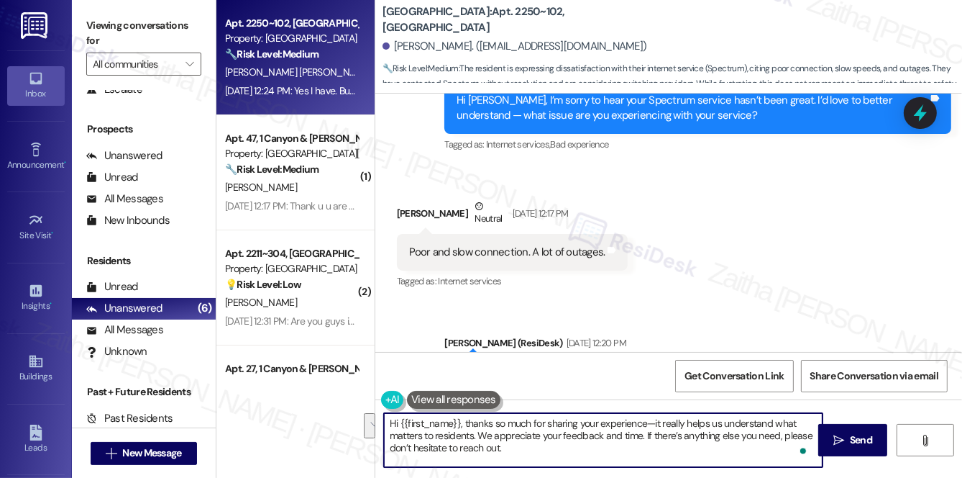
drag, startPoint x: 481, startPoint y: 434, endPoint x: 529, endPoint y: 446, distance: 49.7
click at [529, 448] on textarea "Hi {{first_name}}, thanks so much for sharing your experience—it really helps u…" at bounding box center [603, 440] width 439 height 54
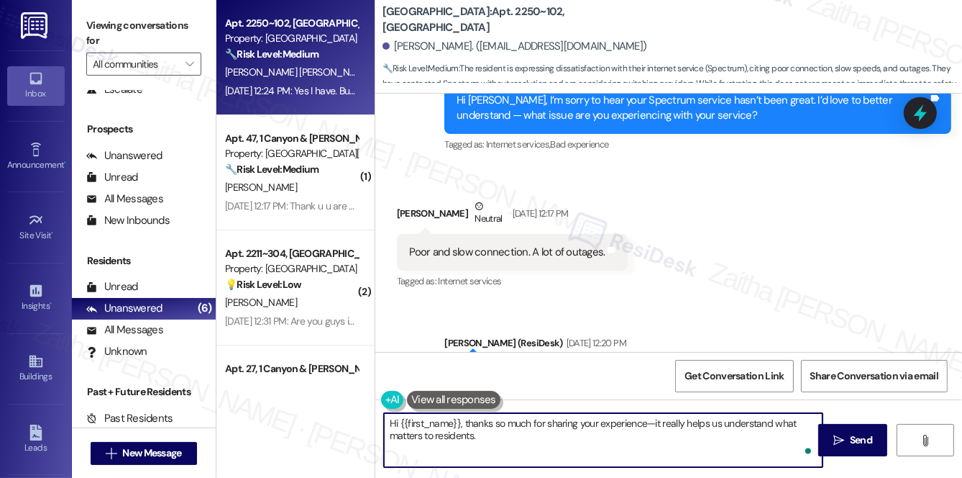
paste textarea "We truly appreciate your time and feedback. If there’s anything more we can do …"
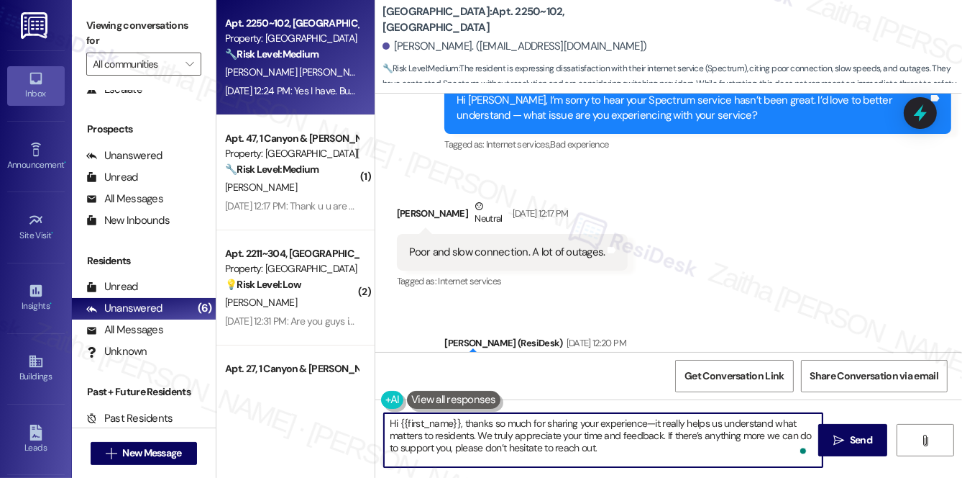
scroll to position [0, 0]
click at [403, 462] on textarea "Hi {{first_name}}, thanks so much for sharing your experience—it really helps u…" at bounding box center [603, 440] width 439 height 54
click at [621, 442] on textarea "Hi {{first_name}}, thanks so much for sharing your experience—it really helps u…" at bounding box center [603, 440] width 439 height 54
type textarea "Hi {{first_name}}, thanks so much for sharing your experience—it really helps u…"
click at [864, 432] on span "Send" at bounding box center [861, 439] width 22 height 15
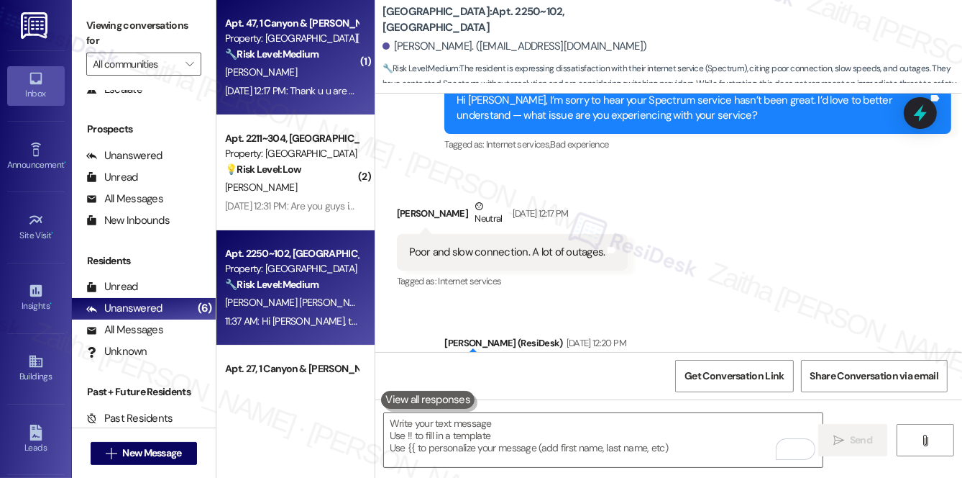
click at [318, 81] on div "[PERSON_NAME]" at bounding box center [292, 72] width 136 height 18
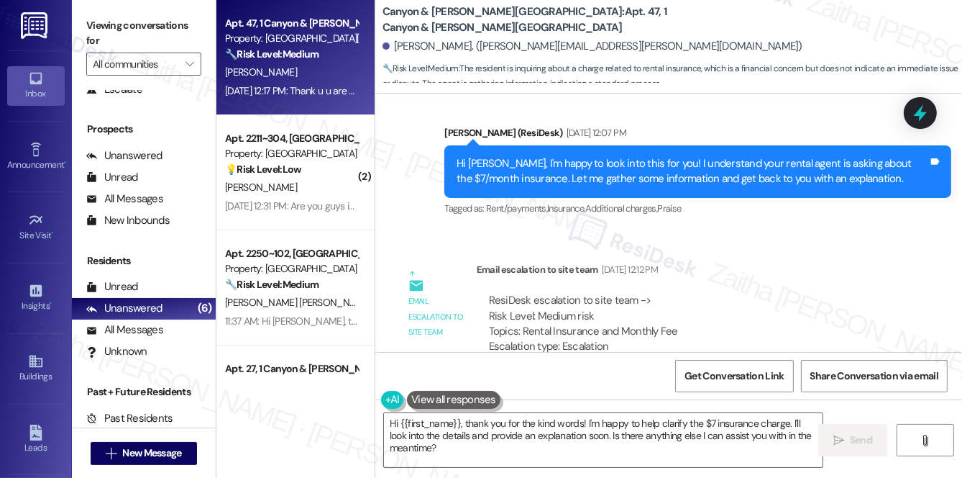
scroll to position [6192, 0]
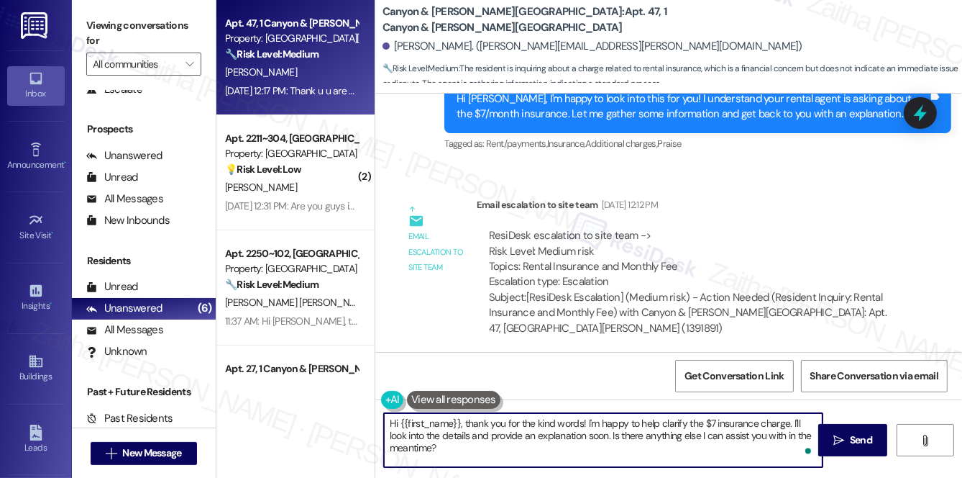
drag, startPoint x: 600, startPoint y: 422, endPoint x: 617, endPoint y: 447, distance: 30.1
click at [617, 447] on textarea "Hi {{first_name}}, thank you for the kind words! I'm happy to help clarify the …" at bounding box center [603, 440] width 439 height 54
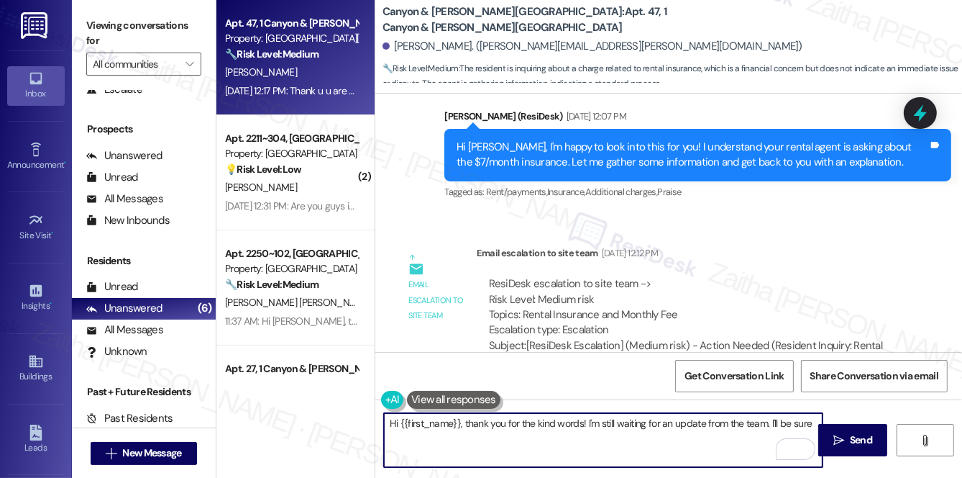
scroll to position [6062, 0]
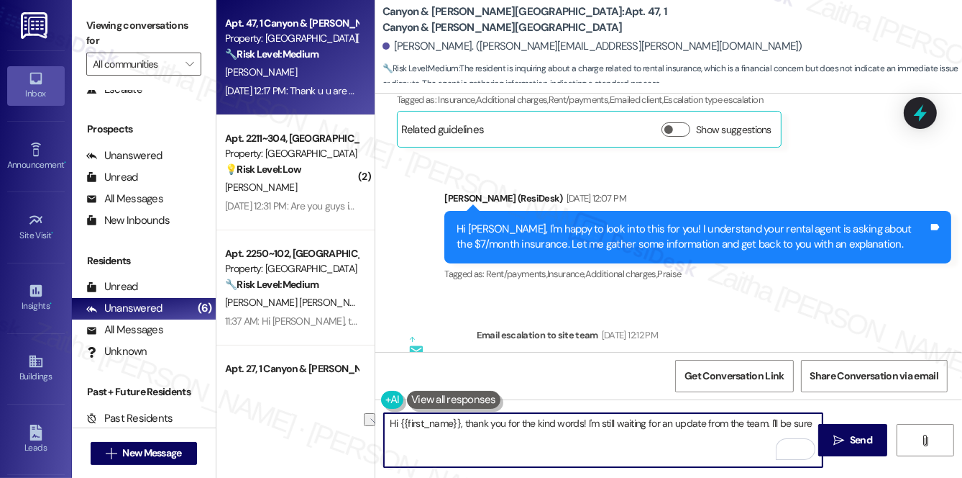
drag, startPoint x: 777, startPoint y: 421, endPoint x: 811, endPoint y: 419, distance: 34.5
click at [811, 419] on textarea "Hi {{first_name}}, thank you for the kind words! I'm still waiting for an updat…" at bounding box center [603, 440] width 439 height 54
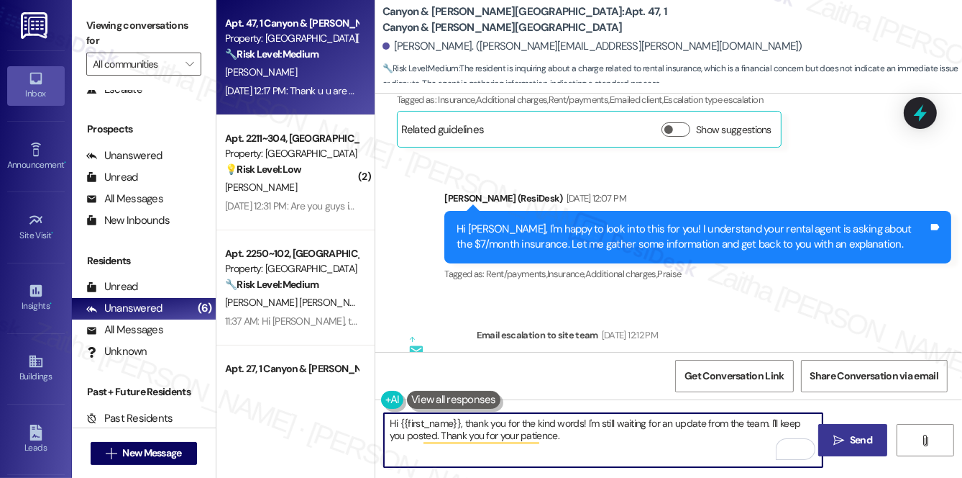
type textarea "Hi {{first_name}}, thank you for the kind words! I'm still waiting for an updat…"
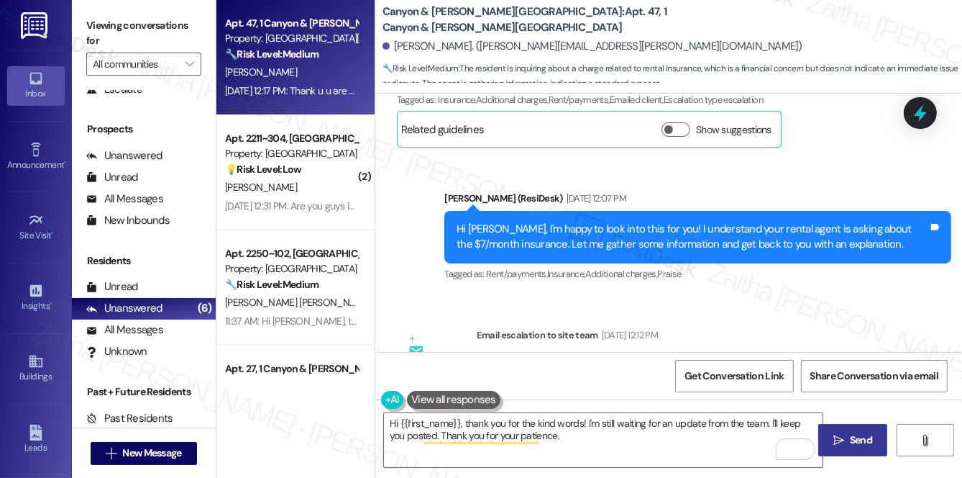
click at [862, 442] on span "Send" at bounding box center [861, 439] width 22 height 15
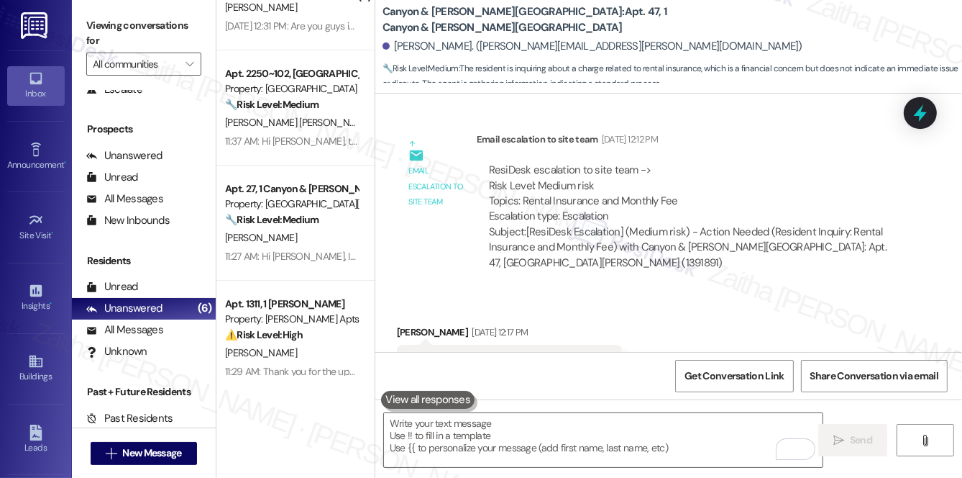
scroll to position [0, 0]
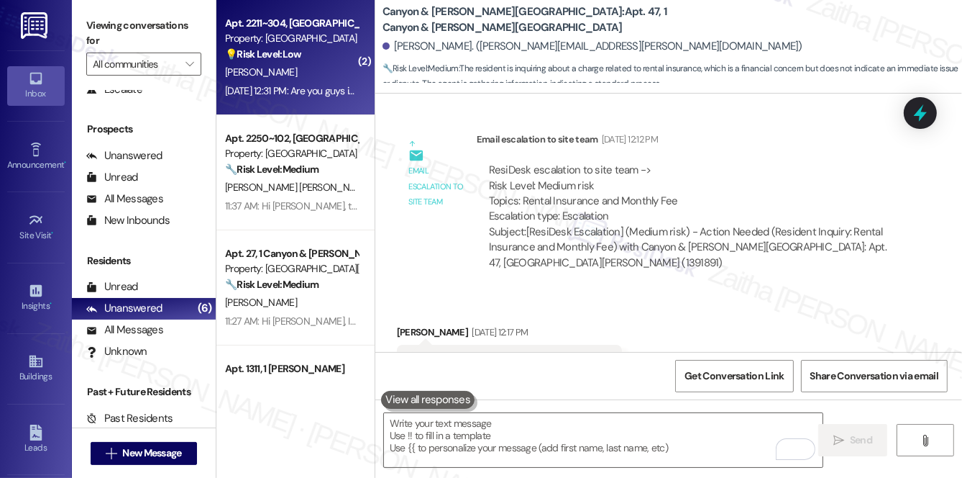
click at [314, 59] on div "💡 Risk Level: Low The resident is responding to a survey about internet usage a…" at bounding box center [291, 54] width 133 height 15
type textarea "Fetching suggested responses. Please feel free to read through the conversation…"
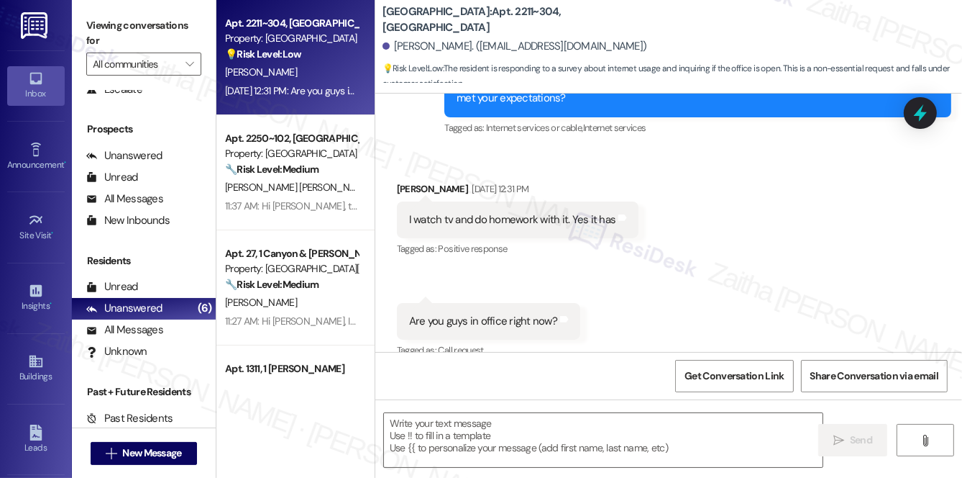
scroll to position [990, 0]
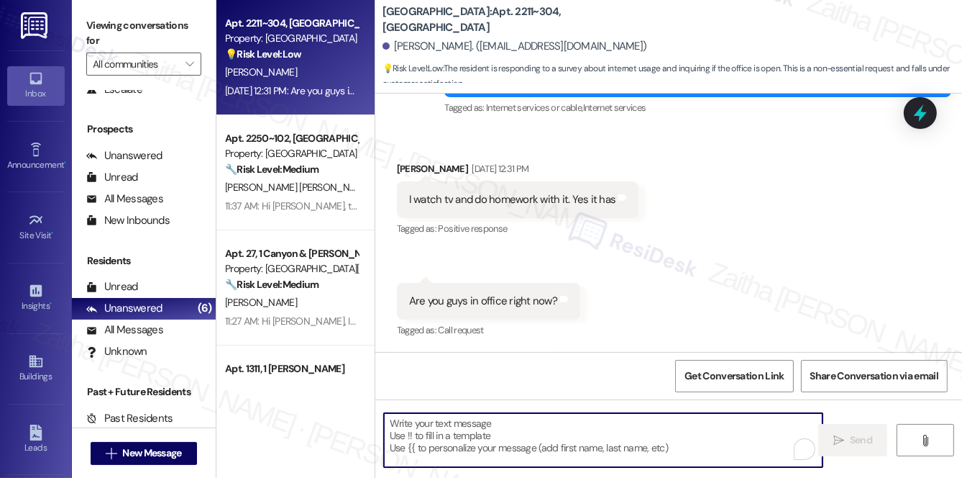
click at [508, 431] on textarea "To enrich screen reader interactions, please activate Accessibility in Grammarl…" at bounding box center [603, 440] width 439 height 54
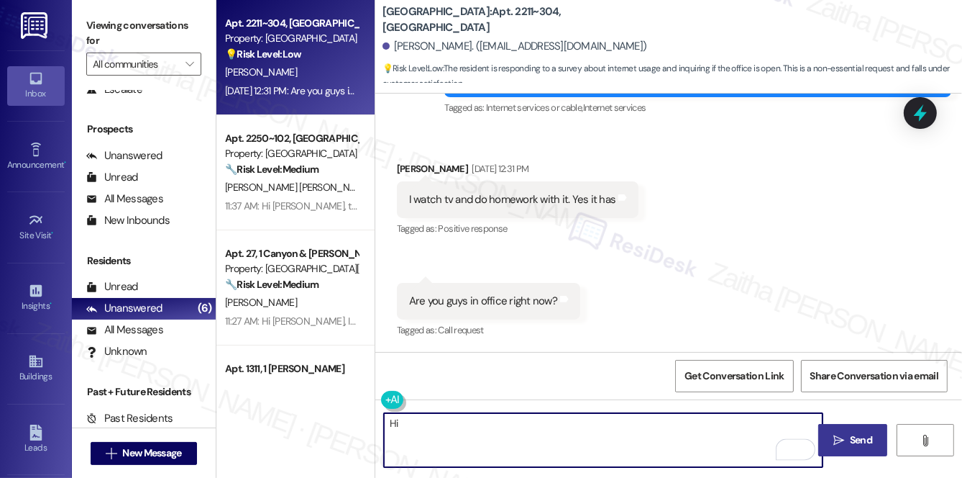
type textarea "Hi"
click at [415, 40] on div "Aniyah Jones. (aniyahjones01@yahoo.com)" at bounding box center [515, 46] width 265 height 15
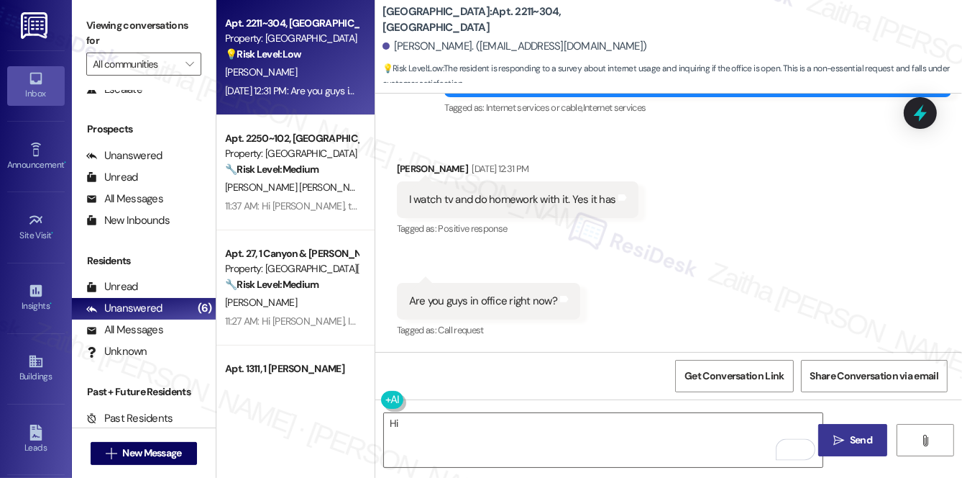
click at [415, 42] on div "Aniyah Jones. (aniyahjones01@yahoo.com)" at bounding box center [515, 46] width 265 height 15
click at [403, 47] on div "Aniyah Jones. (aniyahjones01@yahoo.com)" at bounding box center [515, 46] width 265 height 15
copy div "Aniyah"
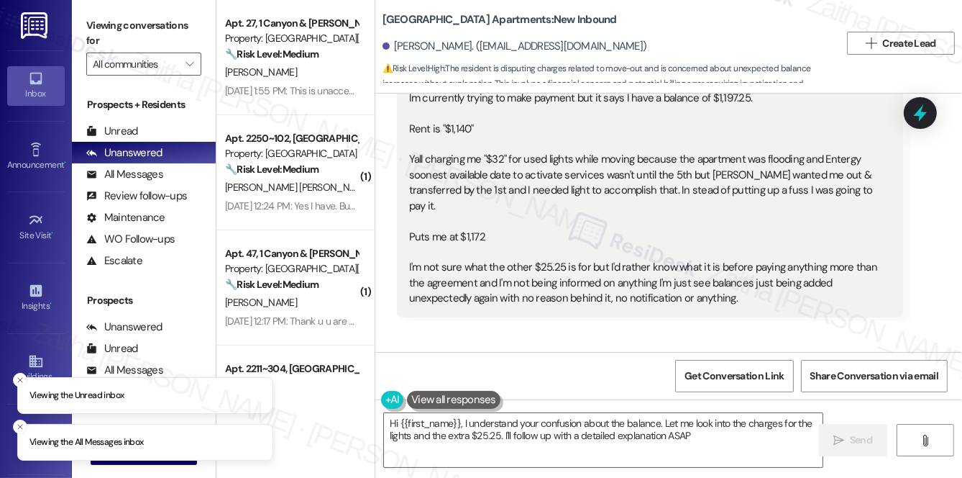
type textarea "Hi {{first_name}}, I understand your confusion about the balance. Let me look i…"
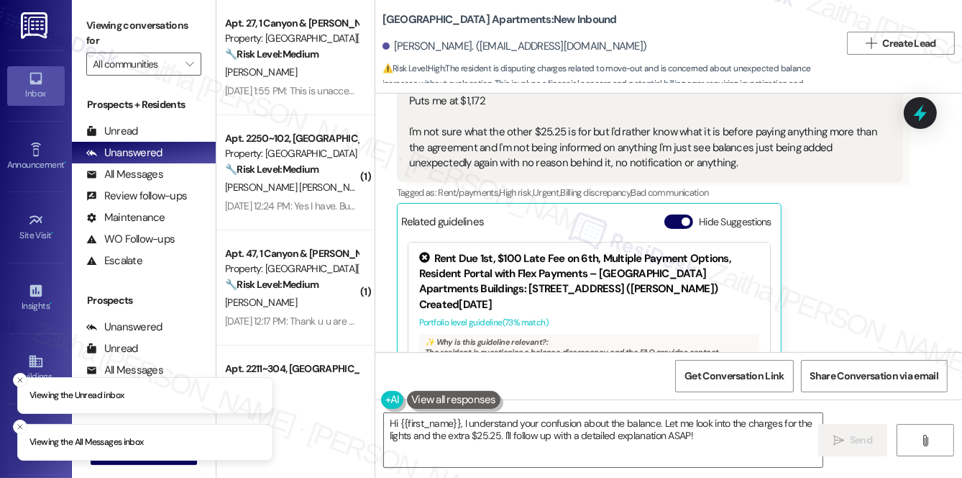
scroll to position [618, 0]
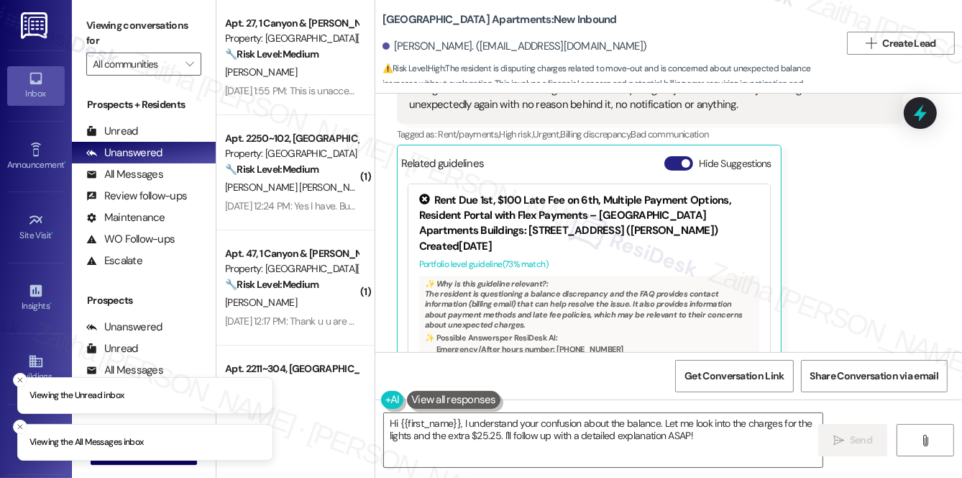
click at [668, 156] on button "Hide Suggestions" at bounding box center [678, 163] width 29 height 14
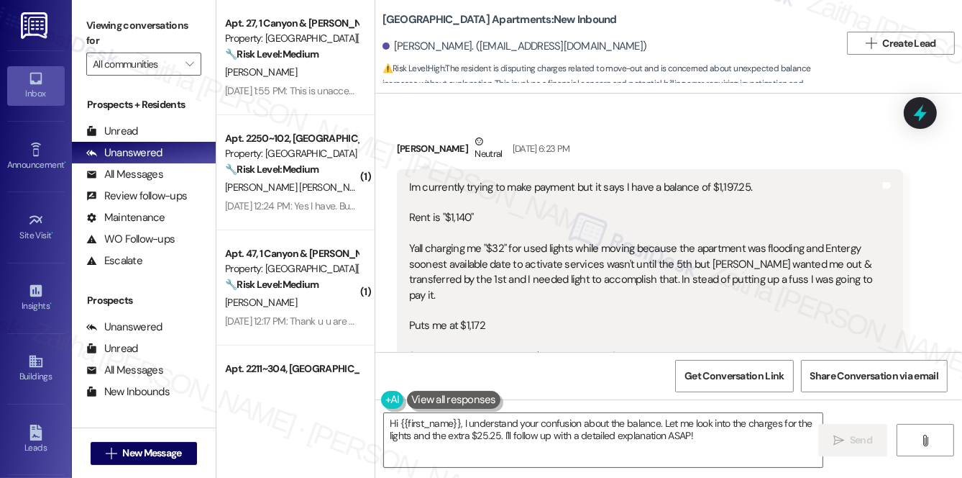
scroll to position [326, 0]
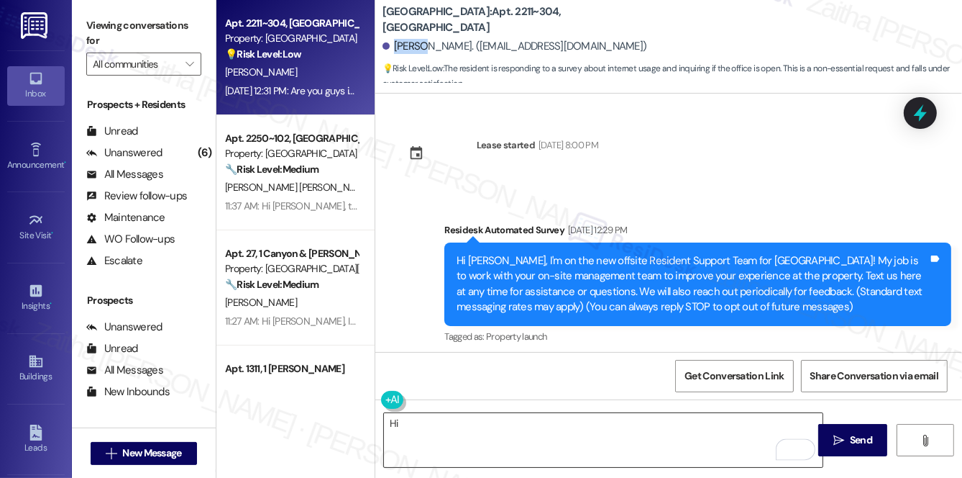
scroll to position [990, 0]
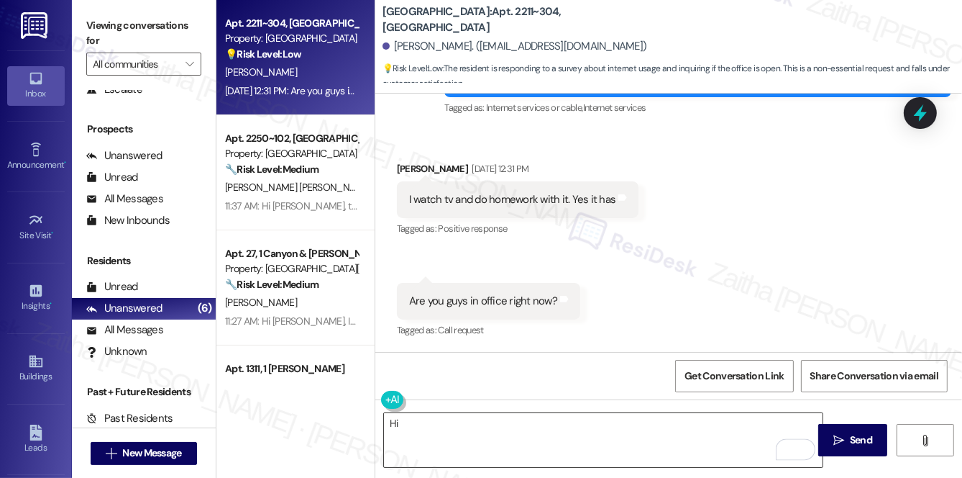
click at [430, 420] on textarea "Hi" at bounding box center [603, 440] width 439 height 54
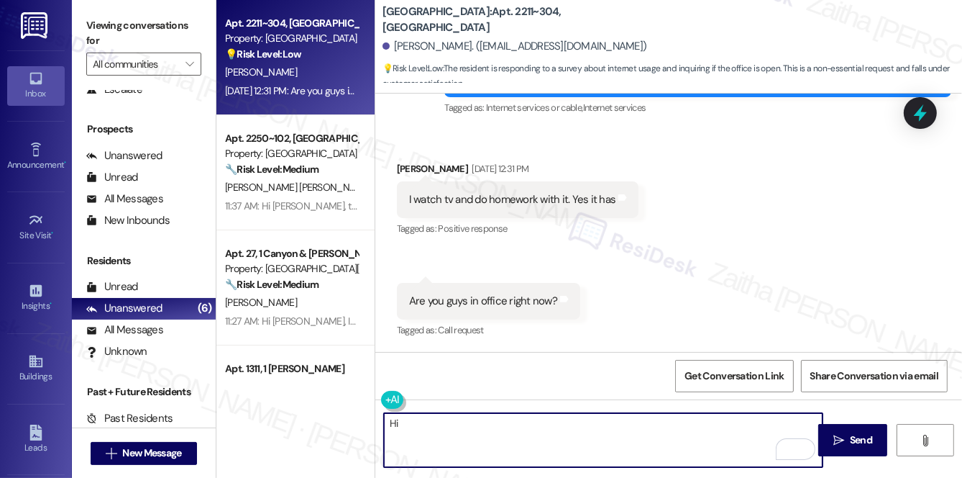
paste textarea "Aniyah"
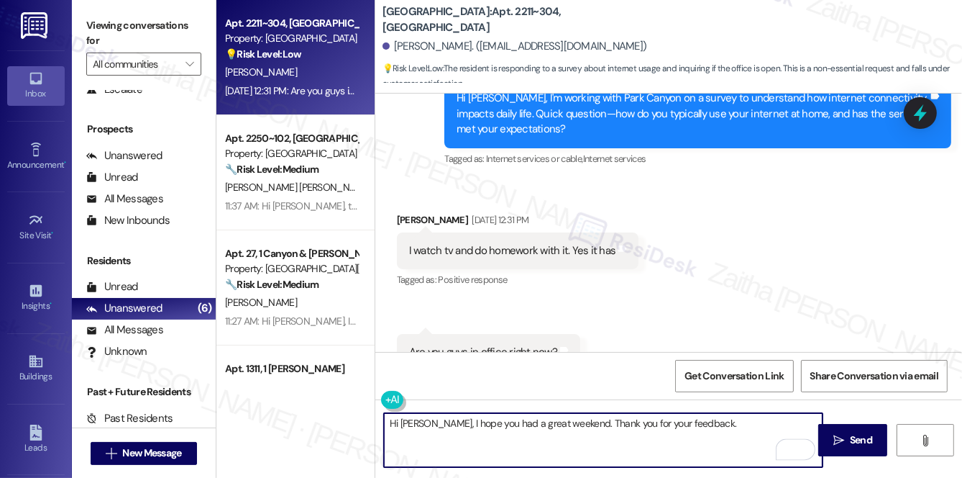
scroll to position [859, 0]
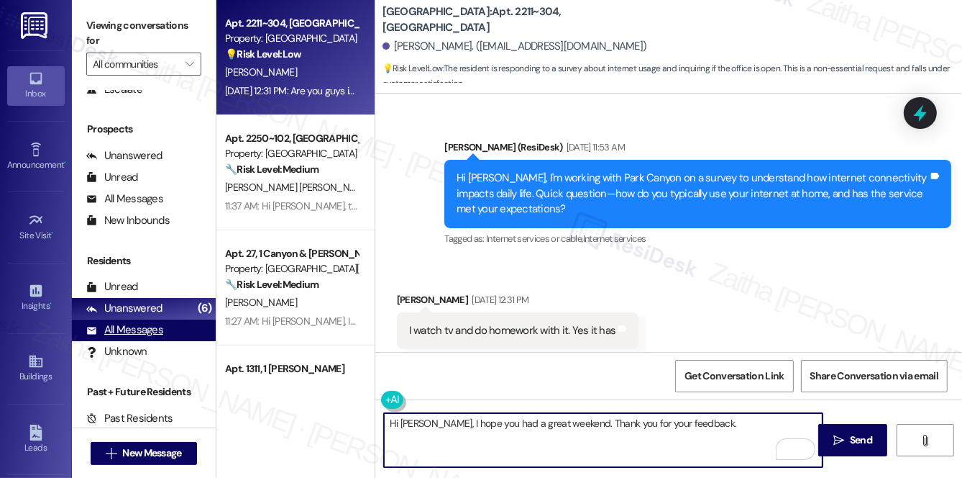
type textarea "Hi Aniyah, I hope you had a great weekend. Thank you for your feedback."
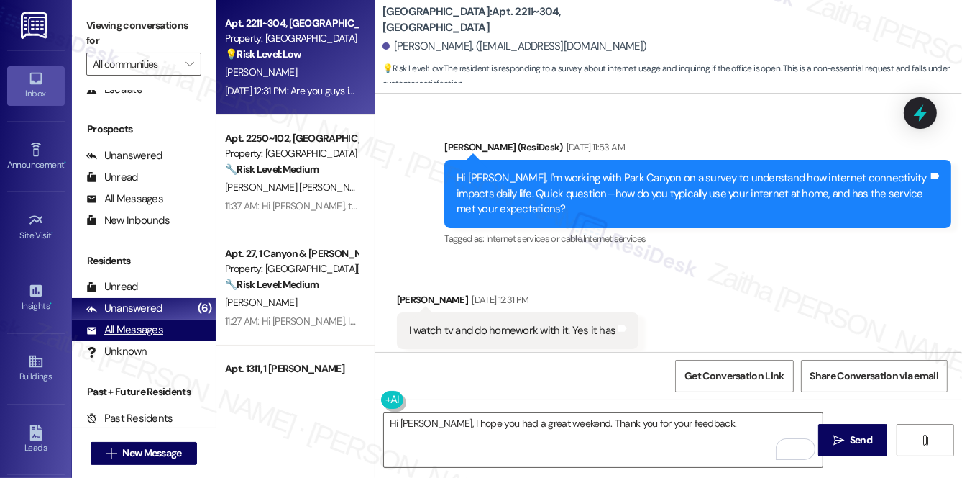
click at [129, 333] on div "All Messages" at bounding box center [124, 329] width 77 height 15
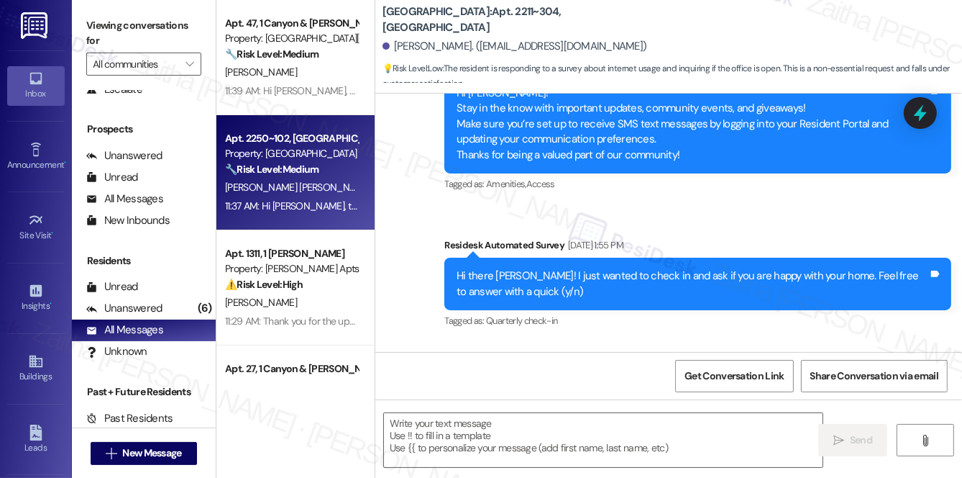
type textarea "Fetching suggested responses. Please feel free to read through the conversation…"
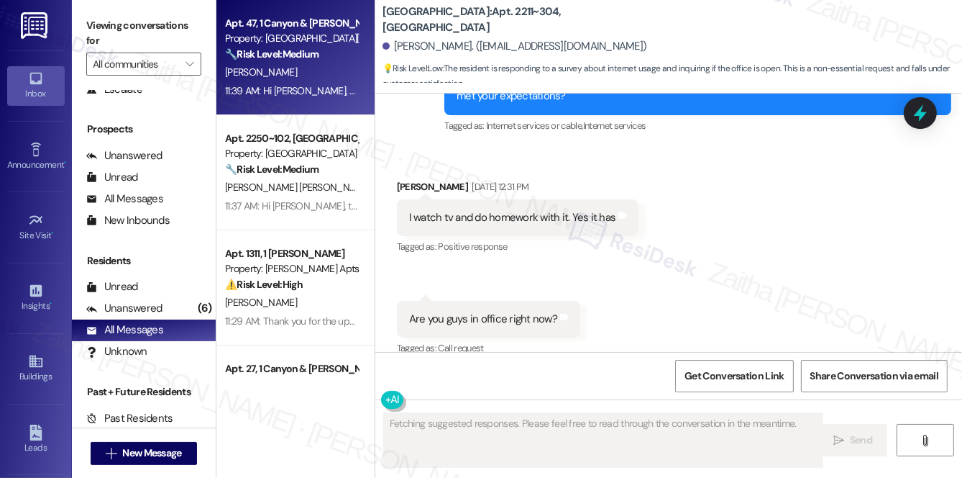
scroll to position [990, 0]
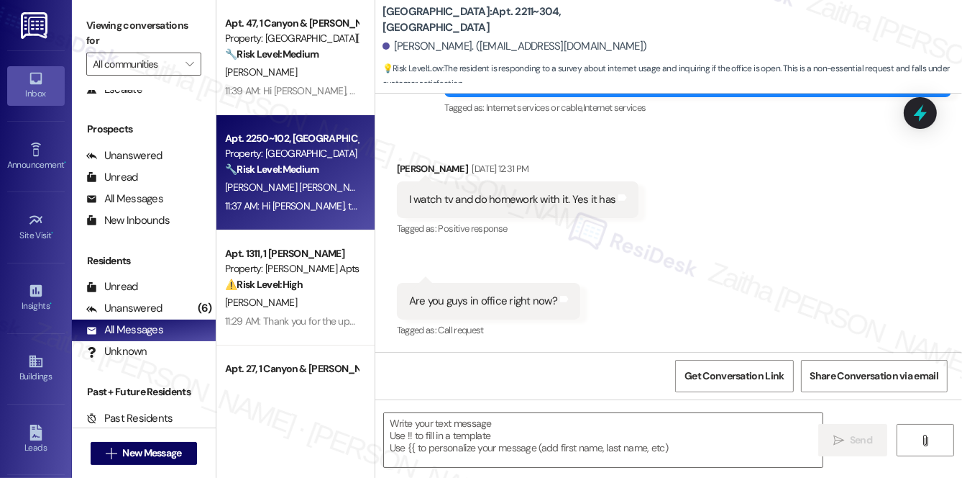
click at [338, 185] on div "[PERSON_NAME] [PERSON_NAME]" at bounding box center [292, 187] width 136 height 18
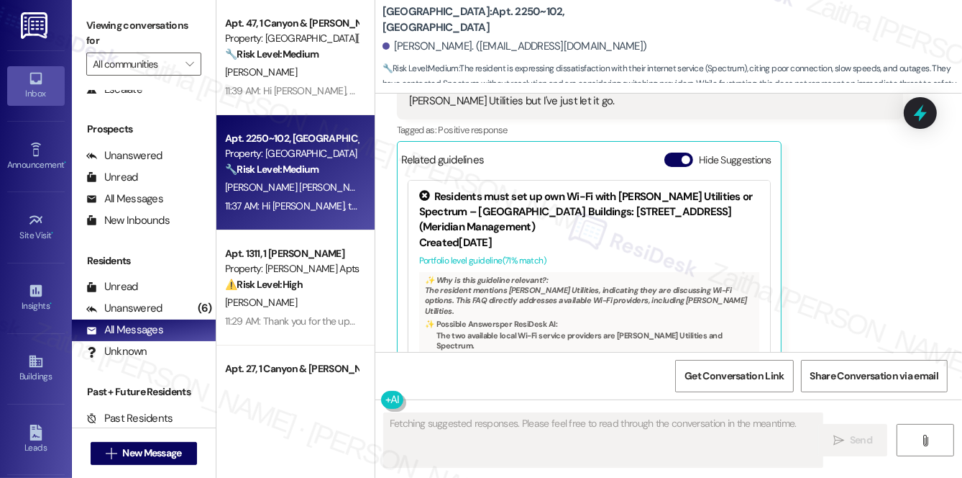
scroll to position [1562, 0]
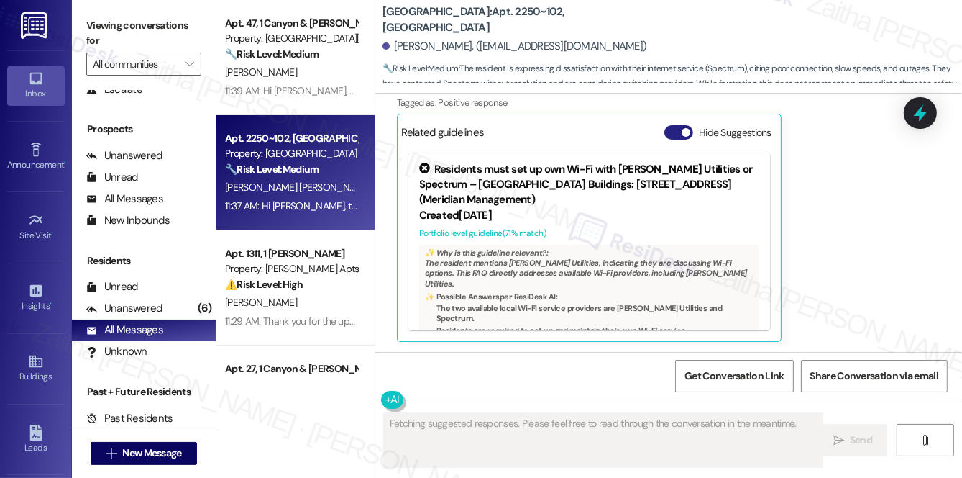
click at [672, 132] on button "Hide Suggestions" at bounding box center [678, 132] width 29 height 14
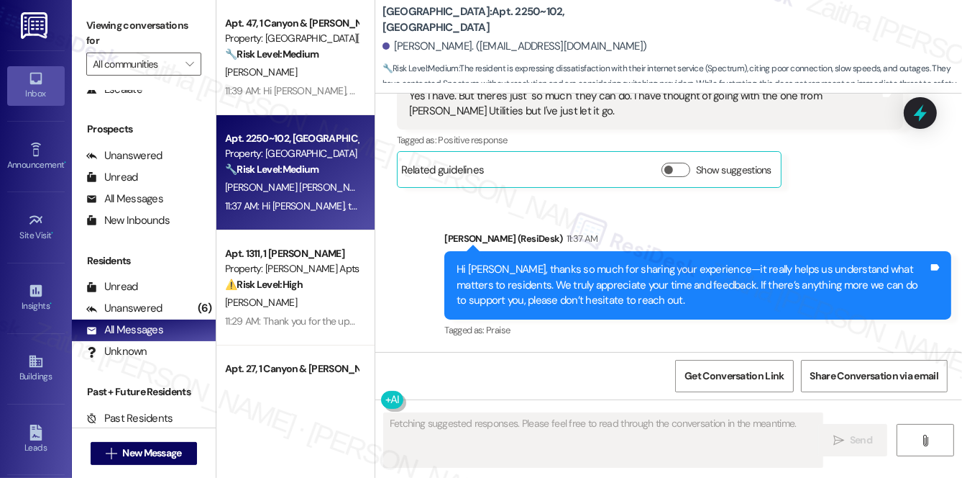
scroll to position [1524, 0]
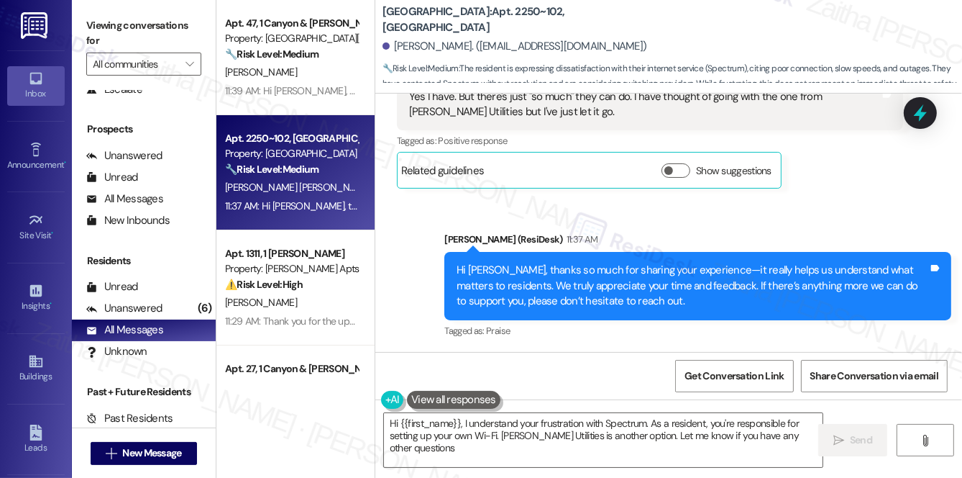
type textarea "Hi {{first_name}}, I understand your frustration with Spectrum. As a resident, …"
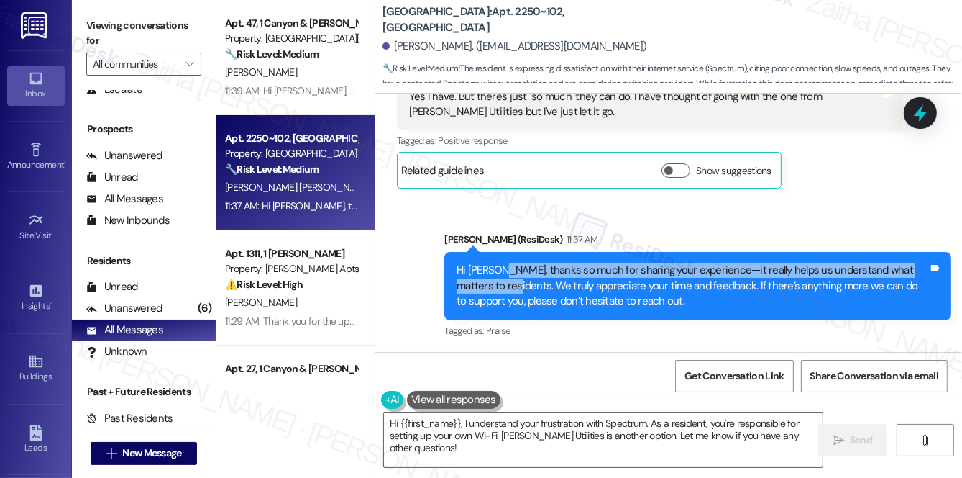
drag, startPoint x: 497, startPoint y: 267, endPoint x: 501, endPoint y: 279, distance: 12.7
click at [501, 279] on div "Hi Diego, thanks so much for sharing your experience—it really helps us underst…" at bounding box center [693, 285] width 472 height 46
copy div "thanks so much for sharing your experience—it really helps us understand what m…"
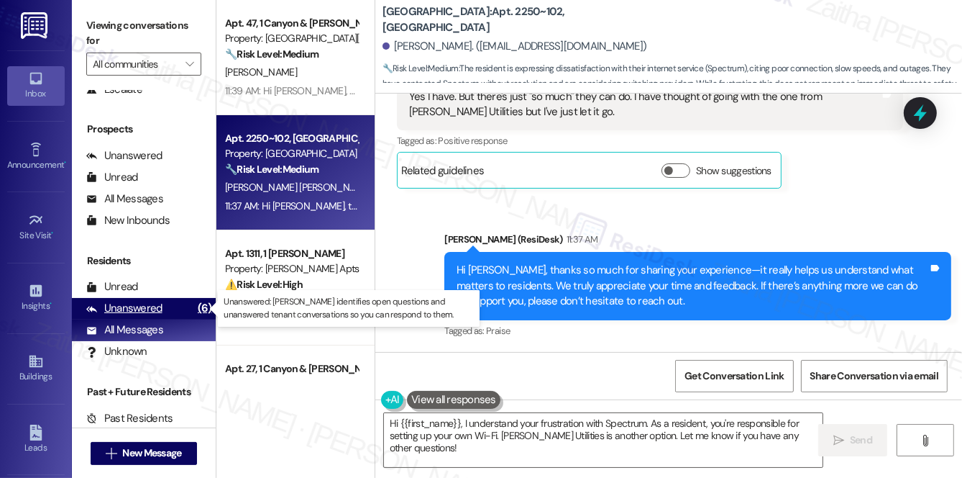
click at [132, 306] on div "Unanswered" at bounding box center [124, 308] width 76 height 15
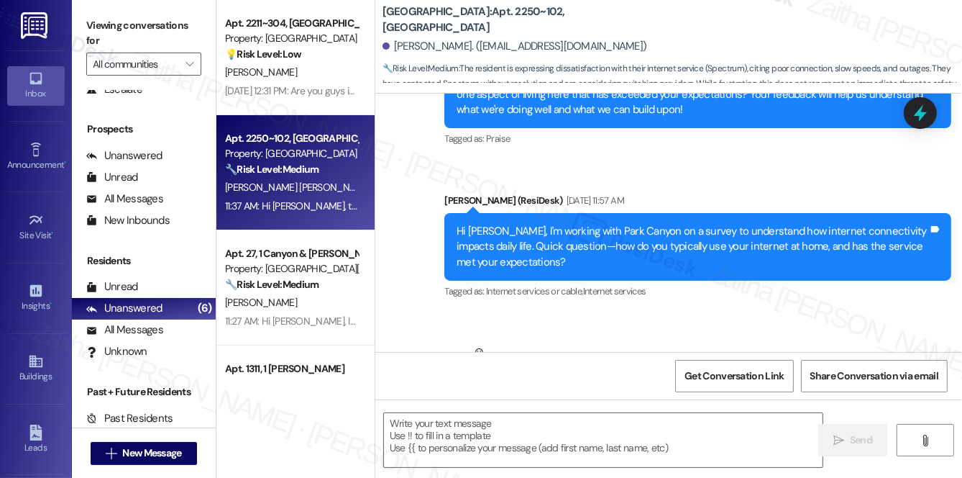
type textarea "Fetching suggested responses. Please feel free to read through the conversation…"
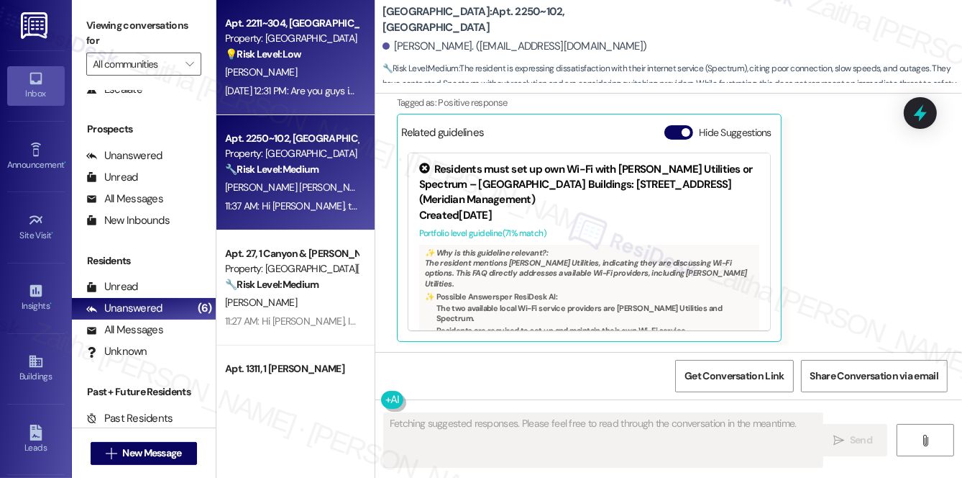
click at [326, 70] on div "[PERSON_NAME]" at bounding box center [292, 72] width 136 height 18
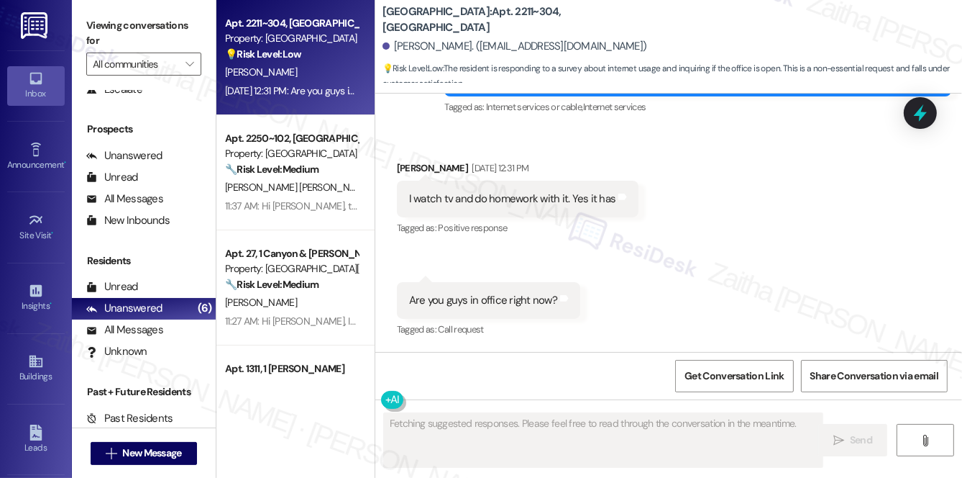
scroll to position [990, 0]
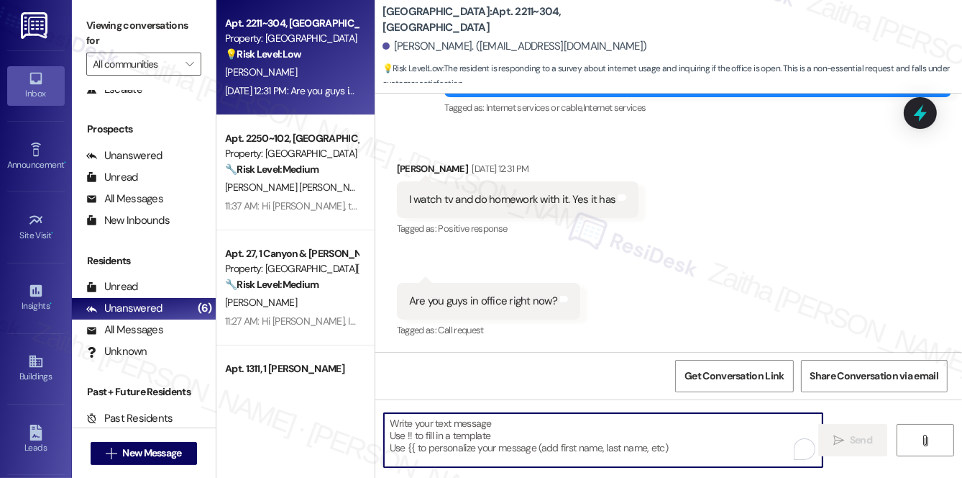
click at [457, 429] on textarea "To enrich screen reader interactions, please activate Accessibility in Grammarl…" at bounding box center [603, 440] width 439 height 54
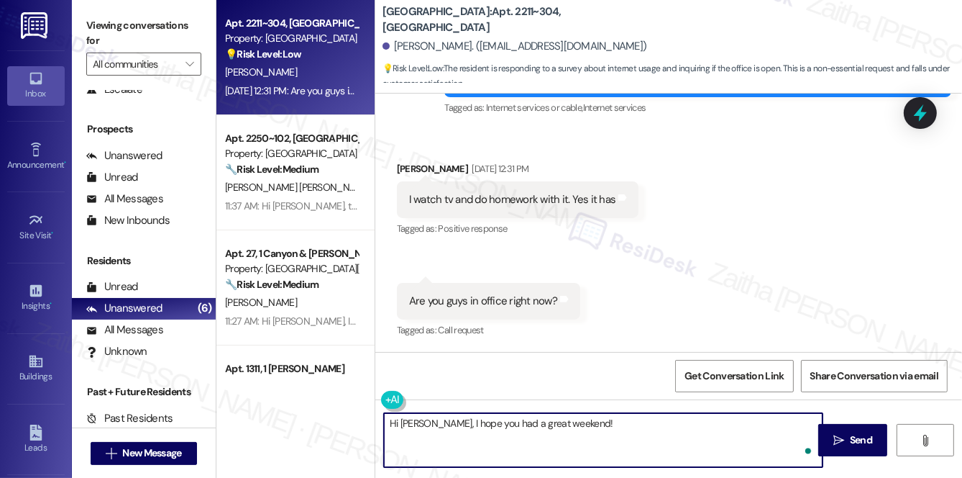
paste textarea "thanks so much for sharing your experience—it really helps us understand what m…"
click at [611, 437] on textarea "Hi Aniyah, I hope you had a great weekend! Thanks so much for sharing your expe…" at bounding box center [603, 440] width 439 height 54
paste textarea "If there’s anything else you need, please don’t hesitate to reach out."
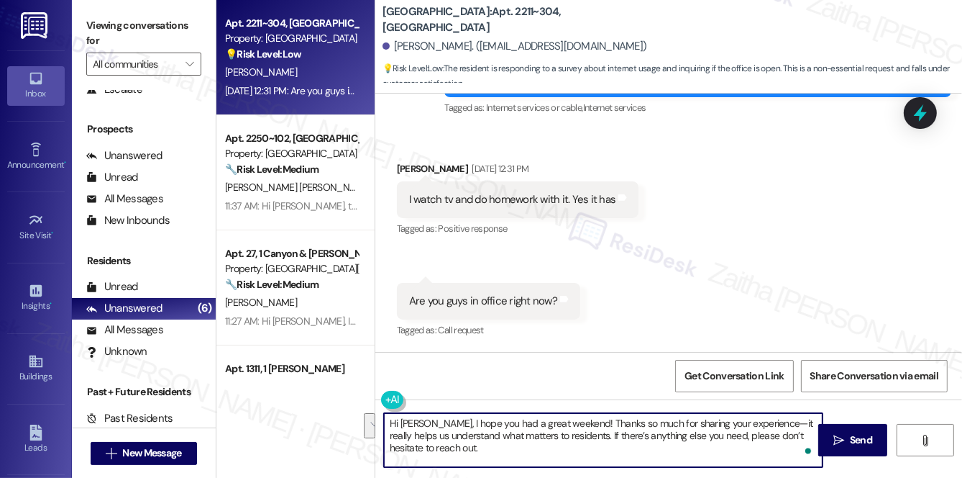
drag, startPoint x: 731, startPoint y: 436, endPoint x: 741, endPoint y: 453, distance: 20.0
click at [741, 453] on textarea "Hi Aniyah, I hope you had a great weekend! Thanks so much for sharing your expe…" at bounding box center [603, 440] width 439 height 54
type textarea "Hi Aniyah, I hope you had a great weekend! Thanks so much for sharing your expe…"
click at [882, 435] on button " Send" at bounding box center [853, 440] width 70 height 32
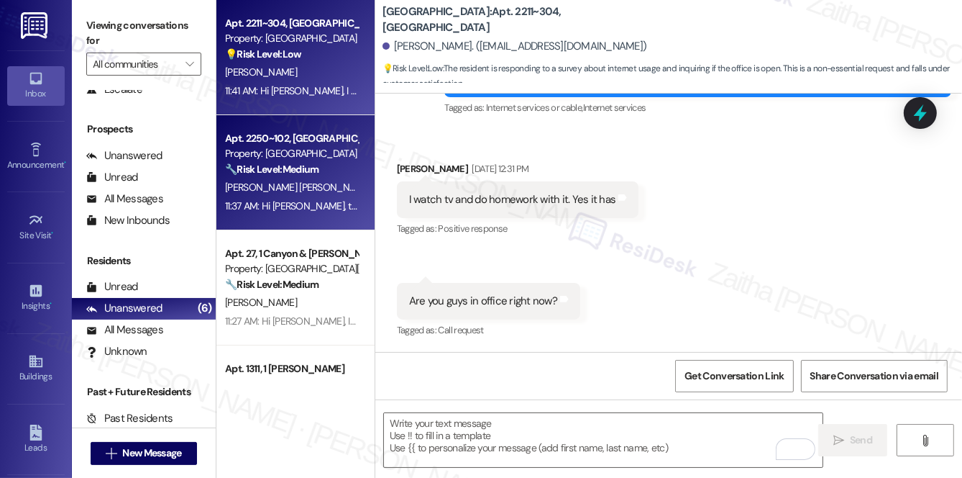
click at [343, 157] on div "Property: [GEOGRAPHIC_DATA]" at bounding box center [291, 153] width 133 height 15
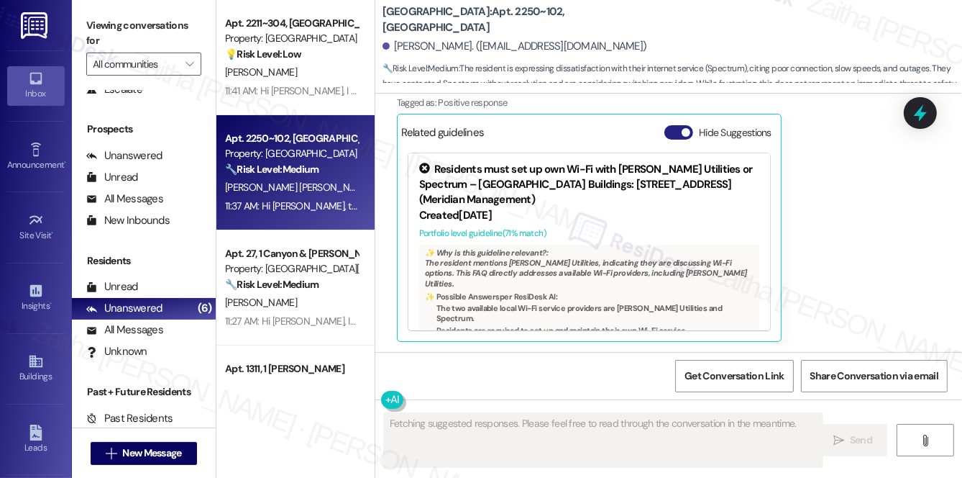
click at [671, 127] on button "Hide Suggestions" at bounding box center [678, 132] width 29 height 14
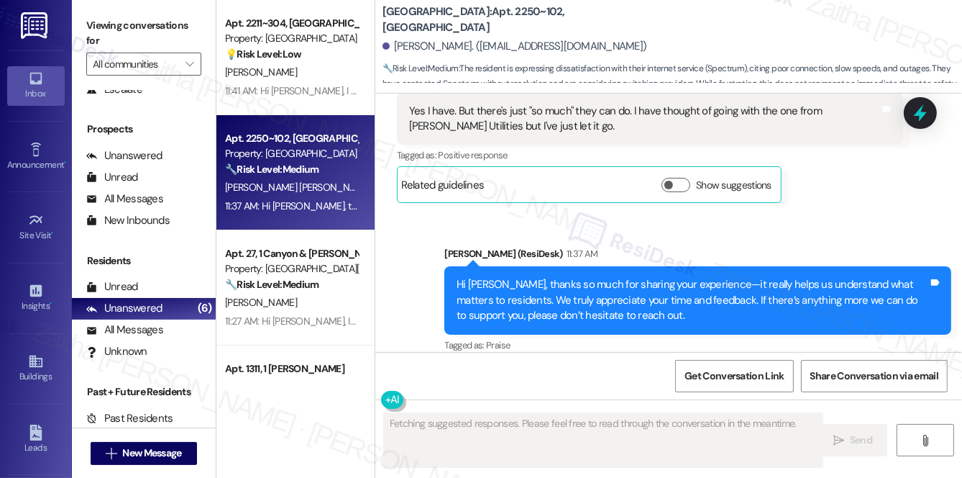
scroll to position [1524, 0]
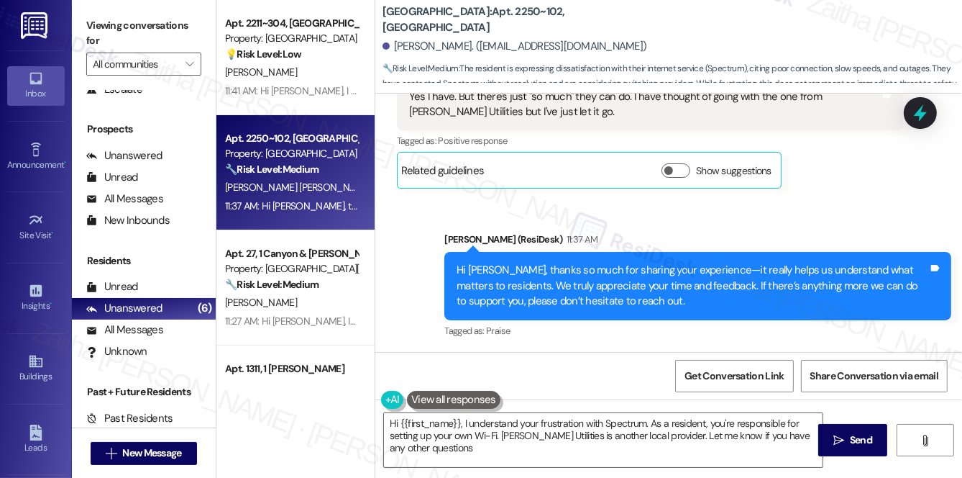
type textarea "Hi {{first_name}}, I understand your frustration with Spectrum. As a resident, …"
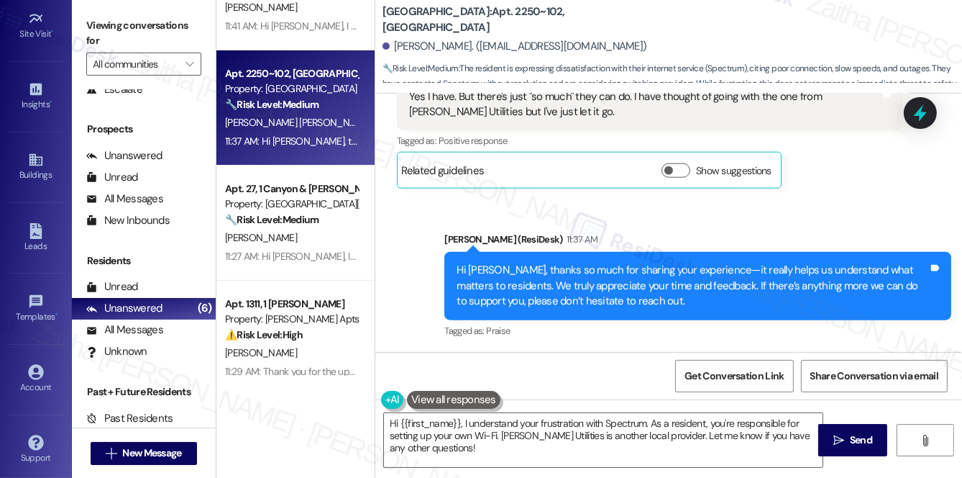
scroll to position [203, 0]
click at [46, 362] on link "Account" at bounding box center [36, 377] width 58 height 39
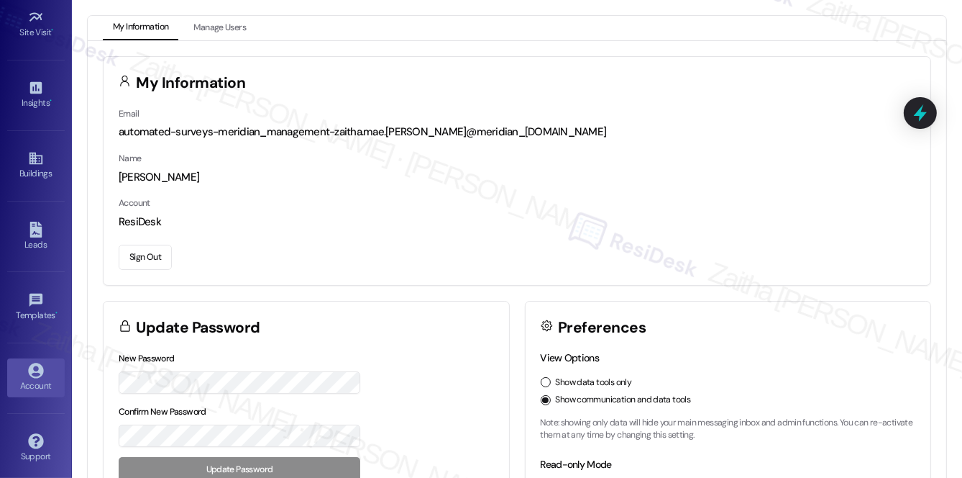
click at [140, 252] on button "Sign Out" at bounding box center [145, 257] width 53 height 25
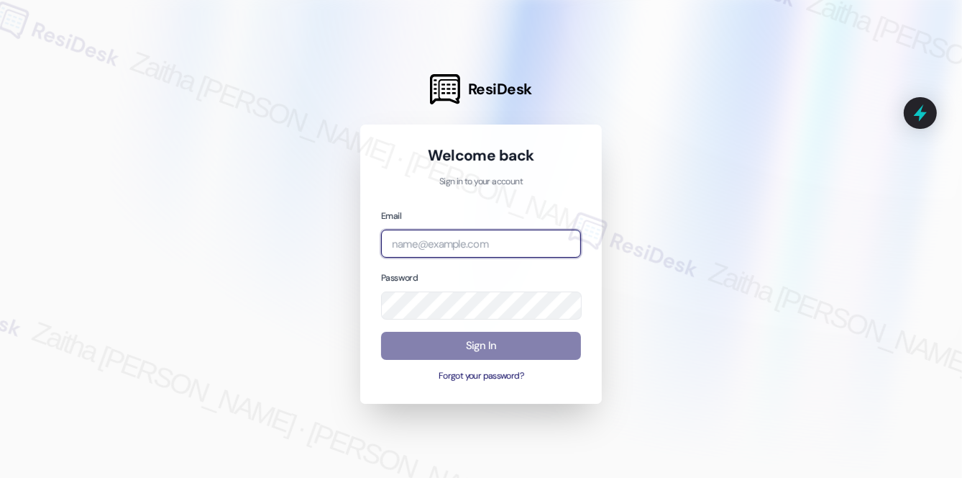
click at [440, 236] on input "email" at bounding box center [481, 243] width 200 height 28
type input "automated-surveys-grant_main-zaitha.mae.garcia@grant_main.com"
